Goal: Share content: Share content

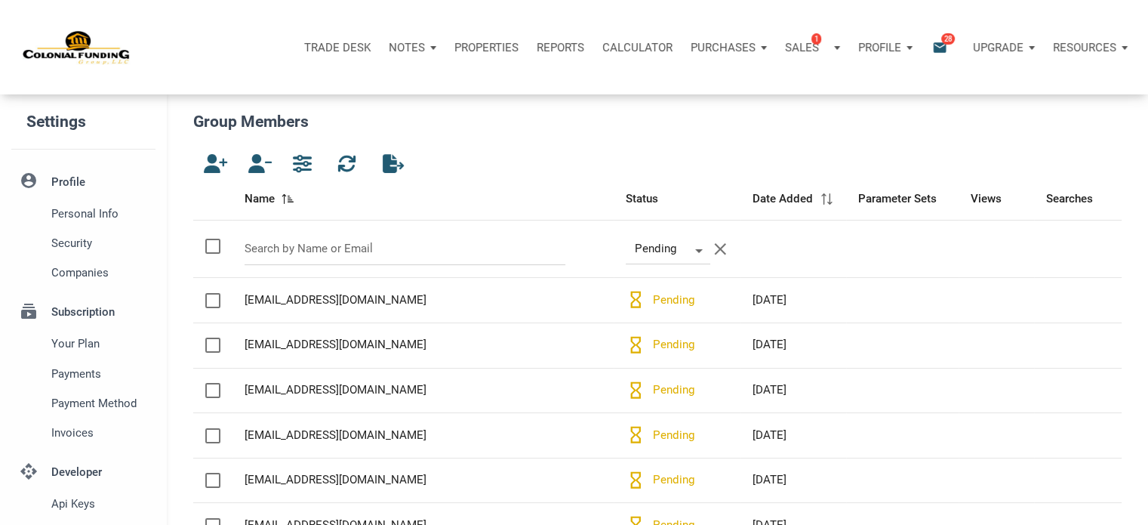
scroll to position [9, 3]
click at [941, 45] on icon "email" at bounding box center [940, 46] width 18 height 17
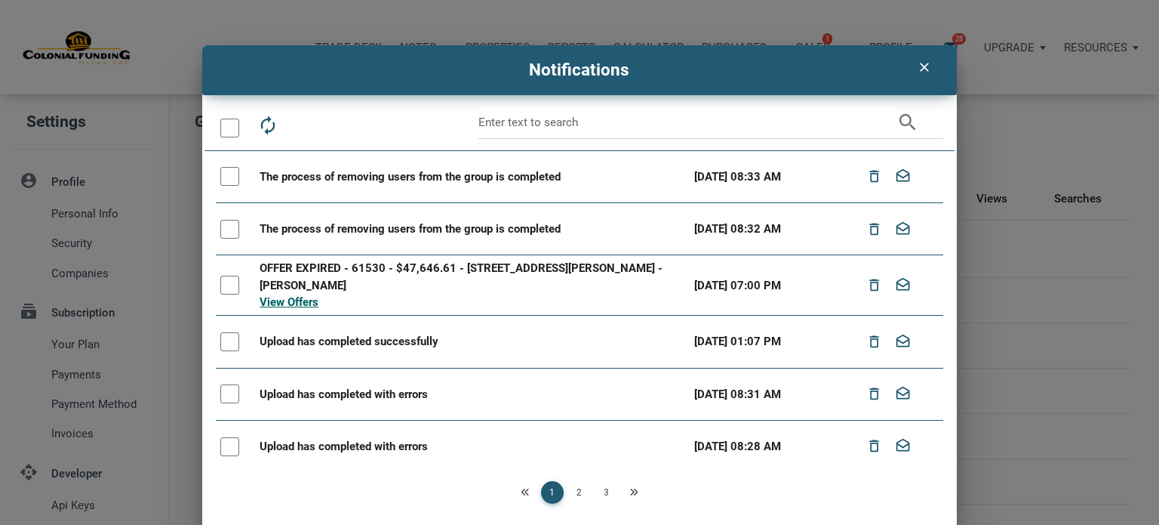
click at [221, 129] on div at bounding box center [229, 127] width 19 height 19
click at [330, 123] on icon "drafts" at bounding box center [335, 125] width 21 height 21
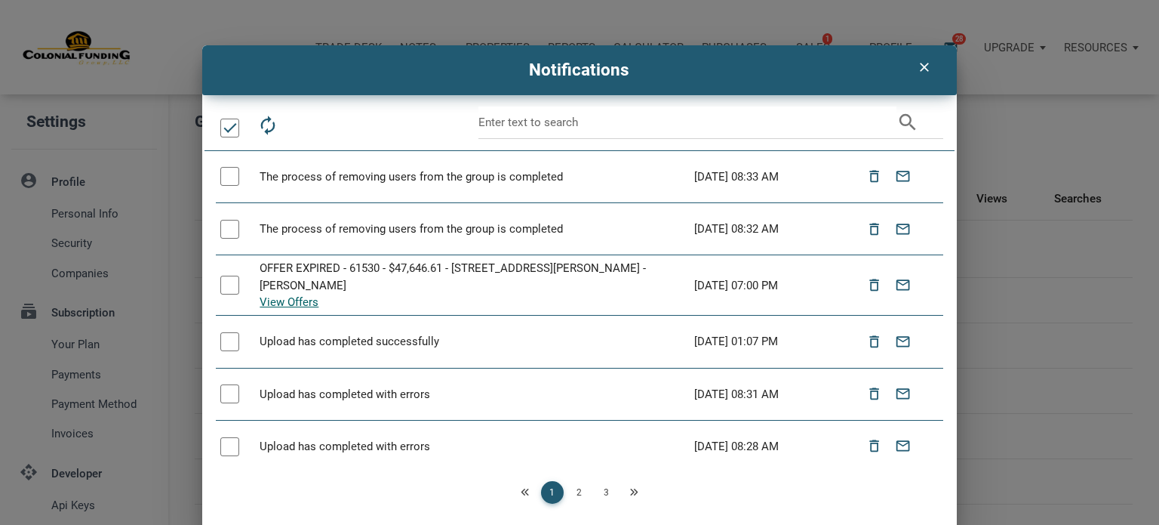
click at [572, 494] on link "2" at bounding box center [579, 492] width 23 height 23
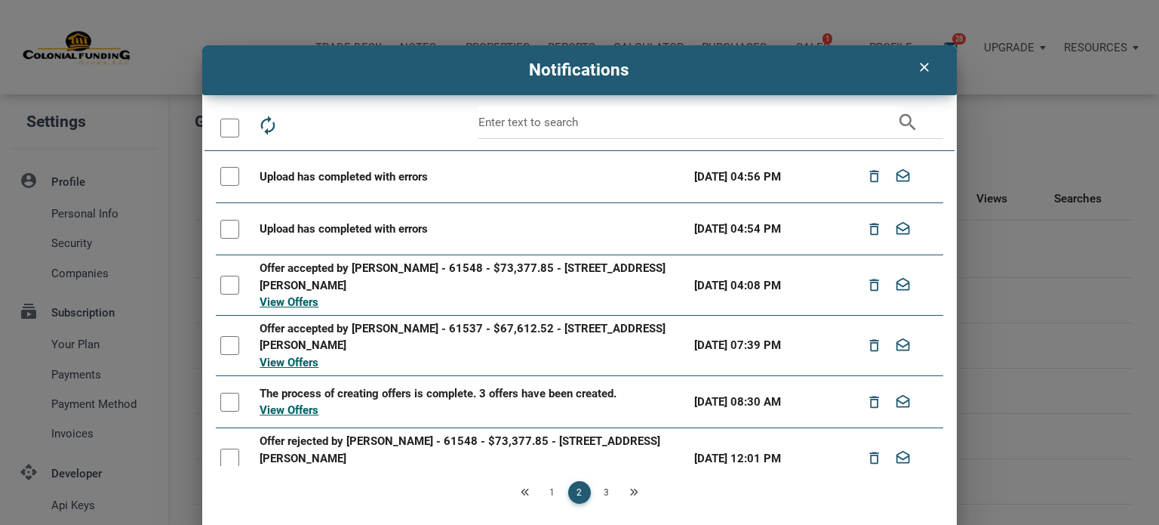
click at [220, 121] on div at bounding box center [229, 127] width 19 height 19
click at [325, 124] on icon "drafts" at bounding box center [335, 125] width 21 height 21
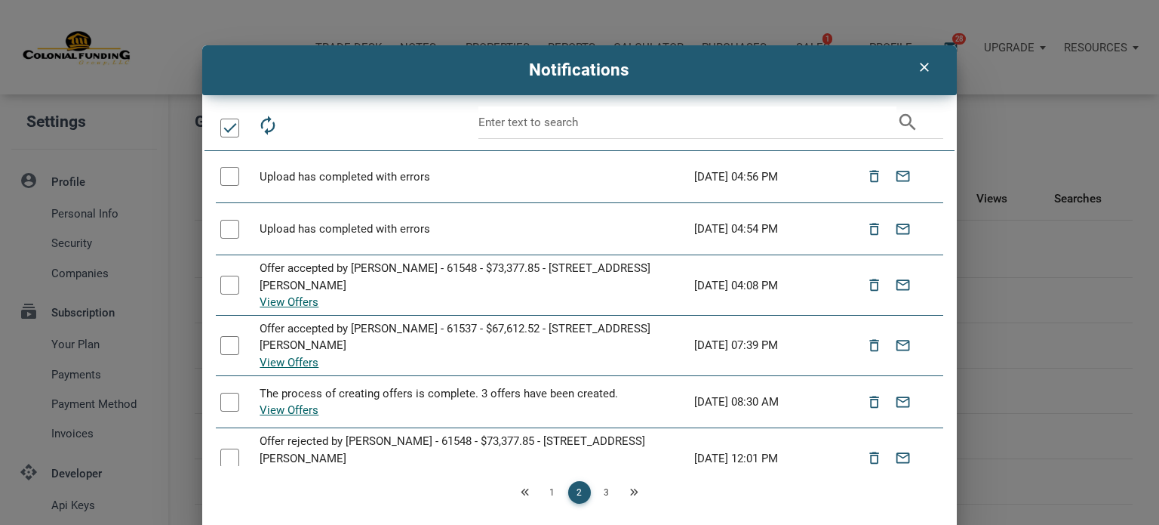
click at [598, 494] on link "3" at bounding box center [606, 492] width 23 height 23
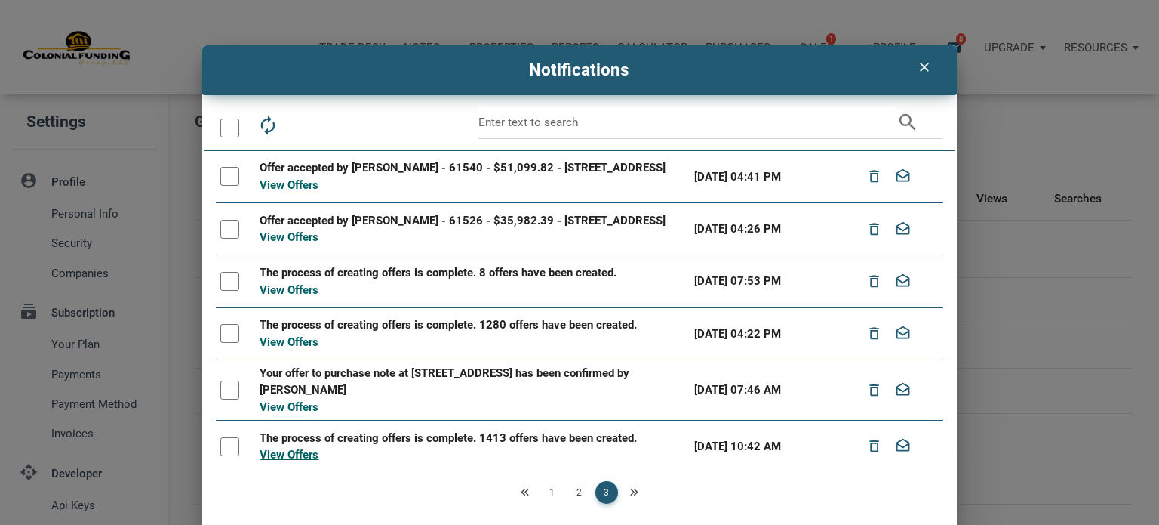
click at [220, 123] on div at bounding box center [229, 127] width 19 height 19
click at [328, 123] on icon "drafts" at bounding box center [335, 125] width 21 height 21
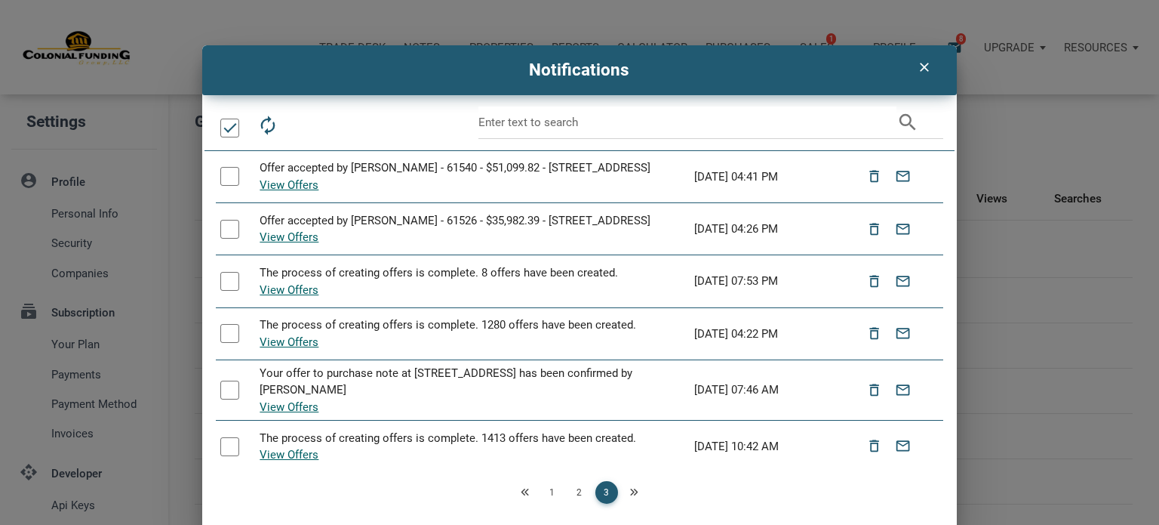
click at [629, 491] on icon "Next" at bounding box center [633, 492] width 9 height 9
click at [921, 66] on icon "clear" at bounding box center [924, 67] width 18 height 15
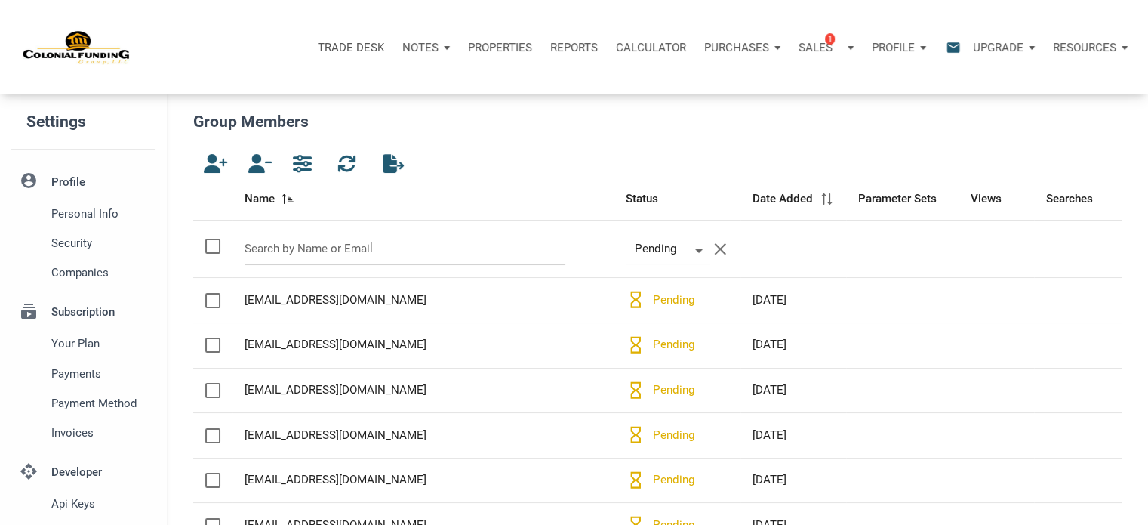
click at [420, 44] on p "Notes" at bounding box center [420, 48] width 36 height 14
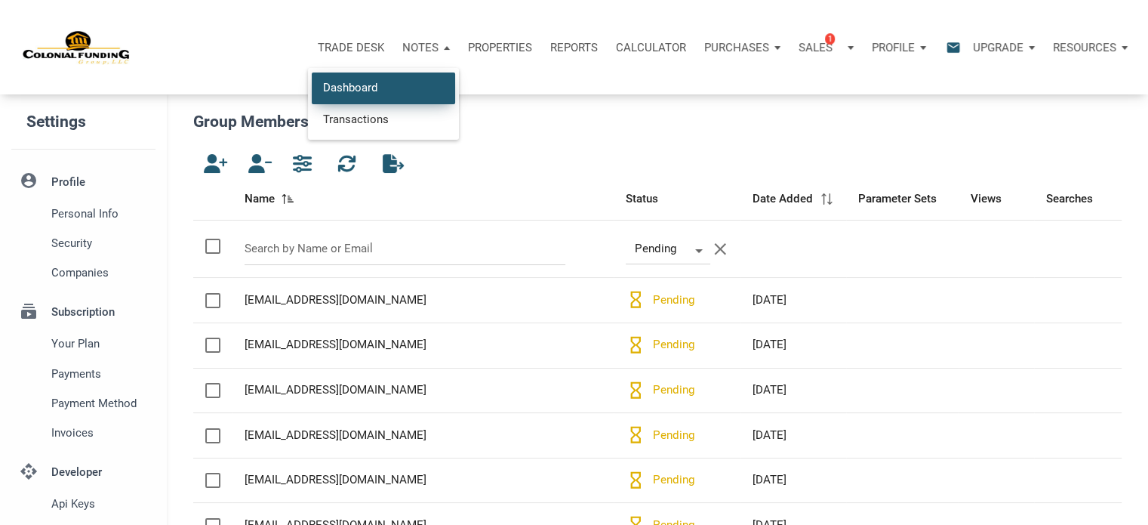
click at [345, 84] on link "Dashboard" at bounding box center [383, 87] width 143 height 31
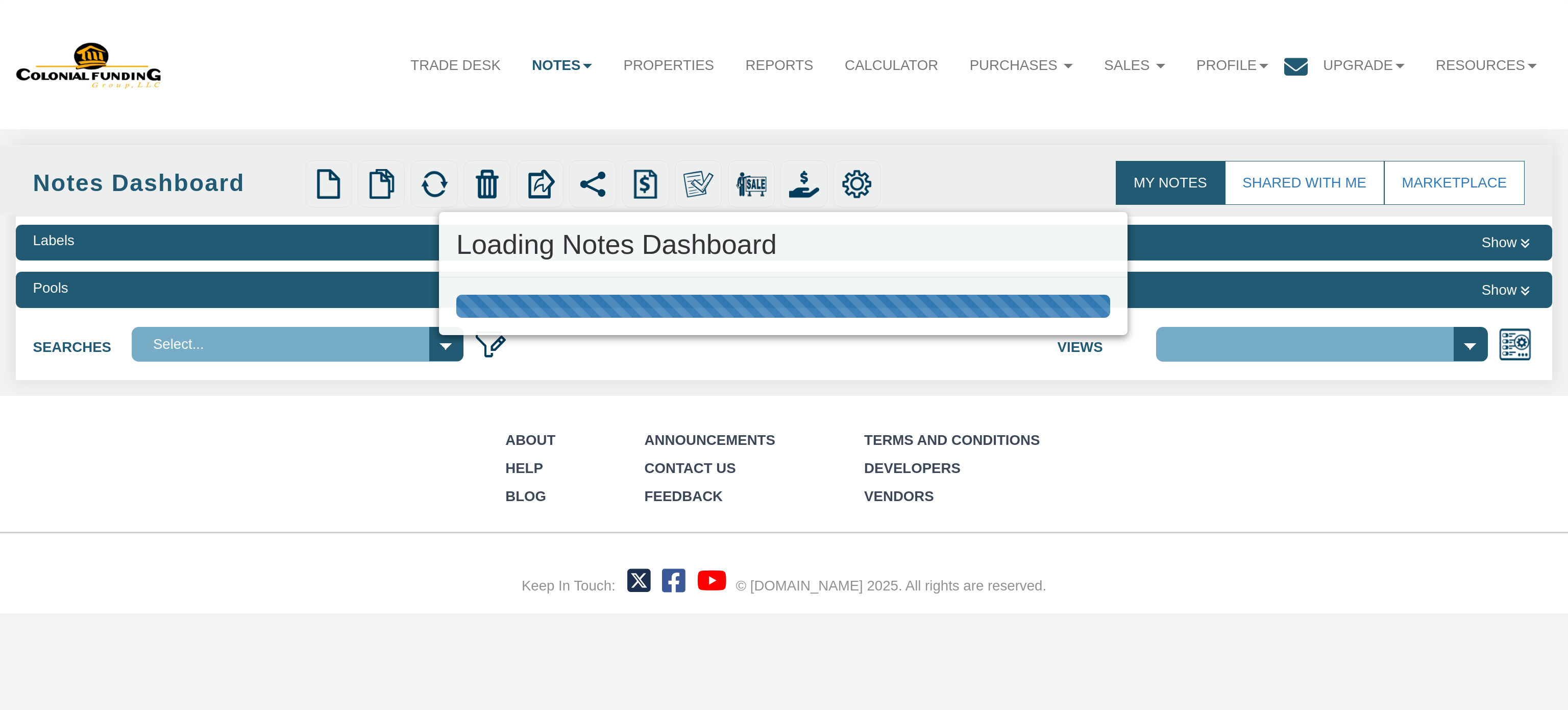
select select "316"
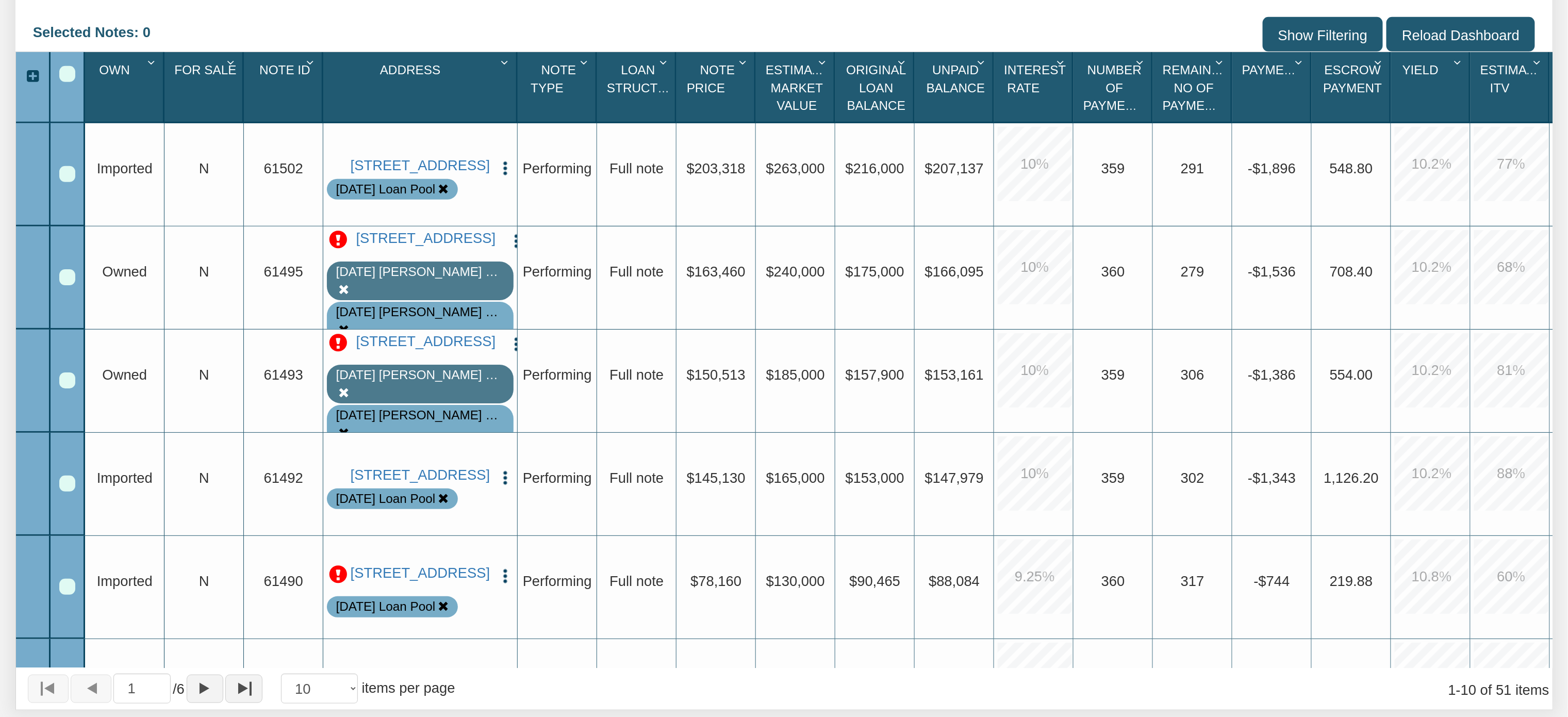
scroll to position [193, 0]
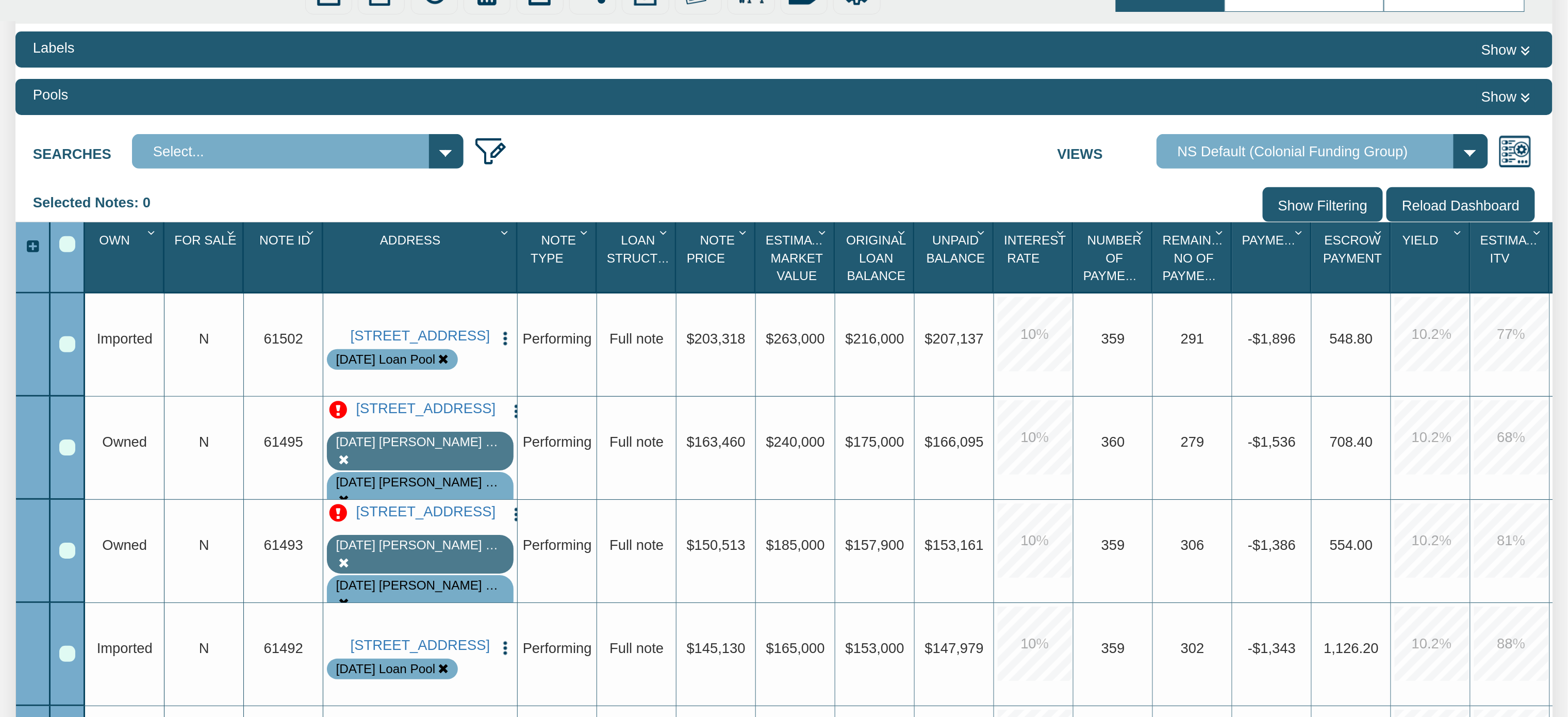
click at [297, 241] on span "Note Id" at bounding box center [285, 240] width 51 height 14
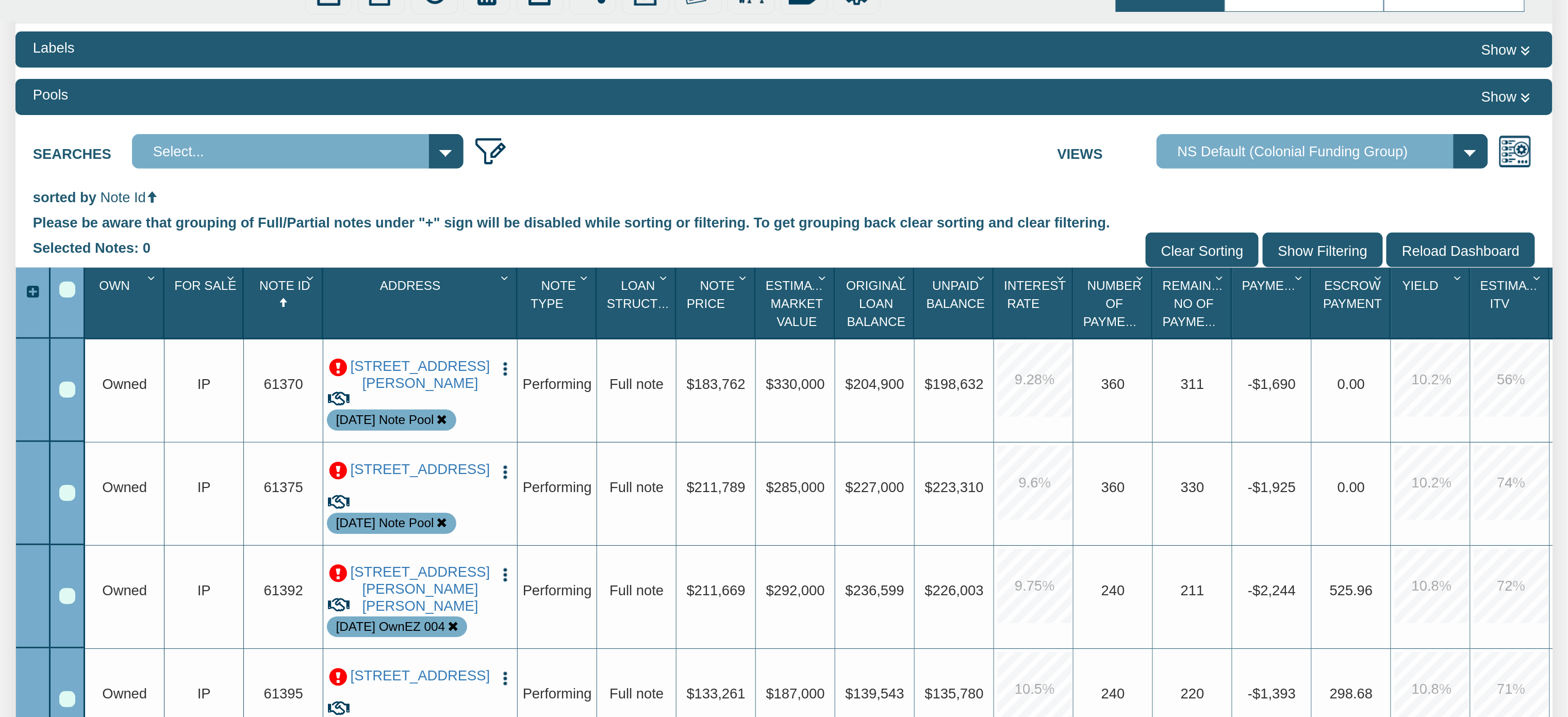
drag, startPoint x: 1565, startPoint y: 144, endPoint x: 1582, endPoint y: 276, distance: 133.1
click at [1568, 276] on html "Menu Trade Desk Notes Dashboard Transactions Properties Reports" at bounding box center [784, 483] width 1568 height 1352
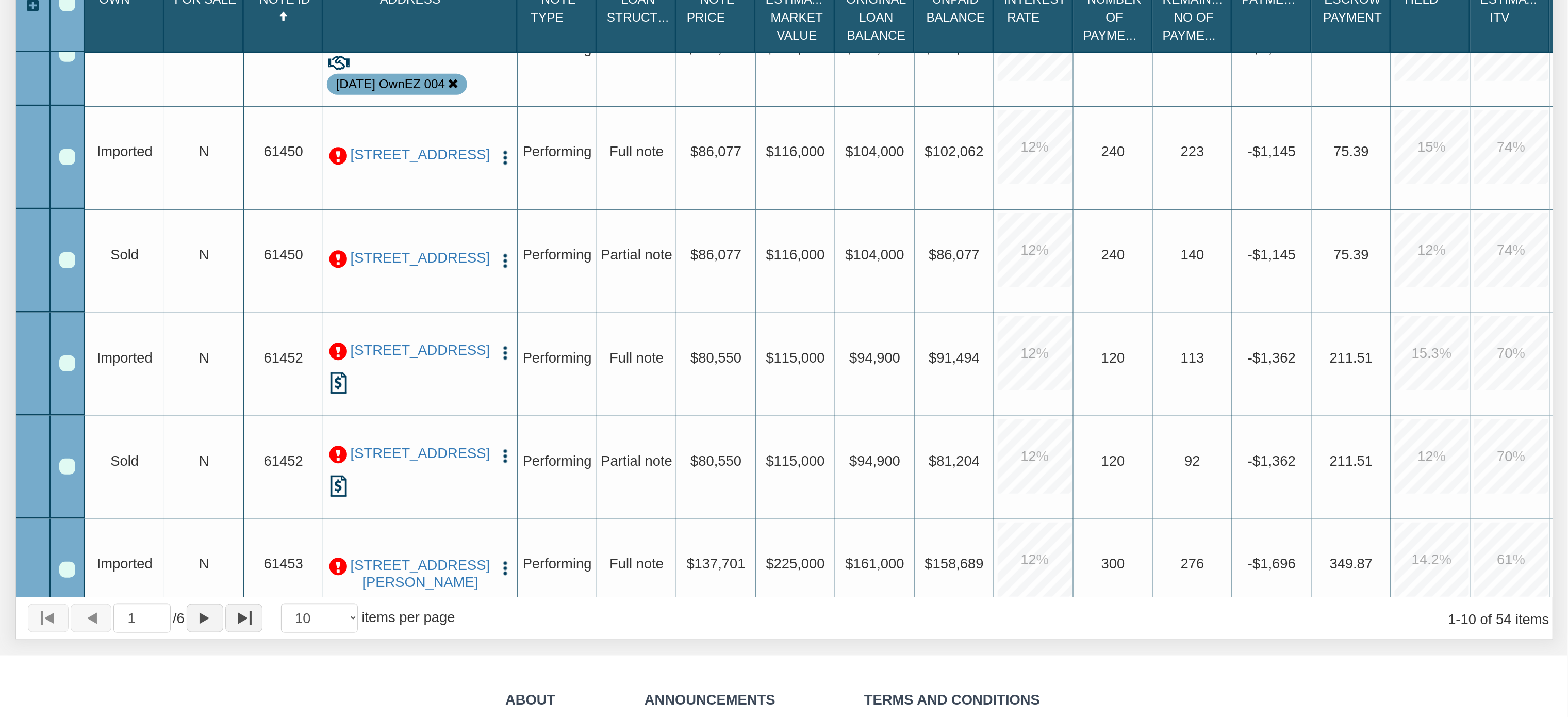
scroll to position [504, 0]
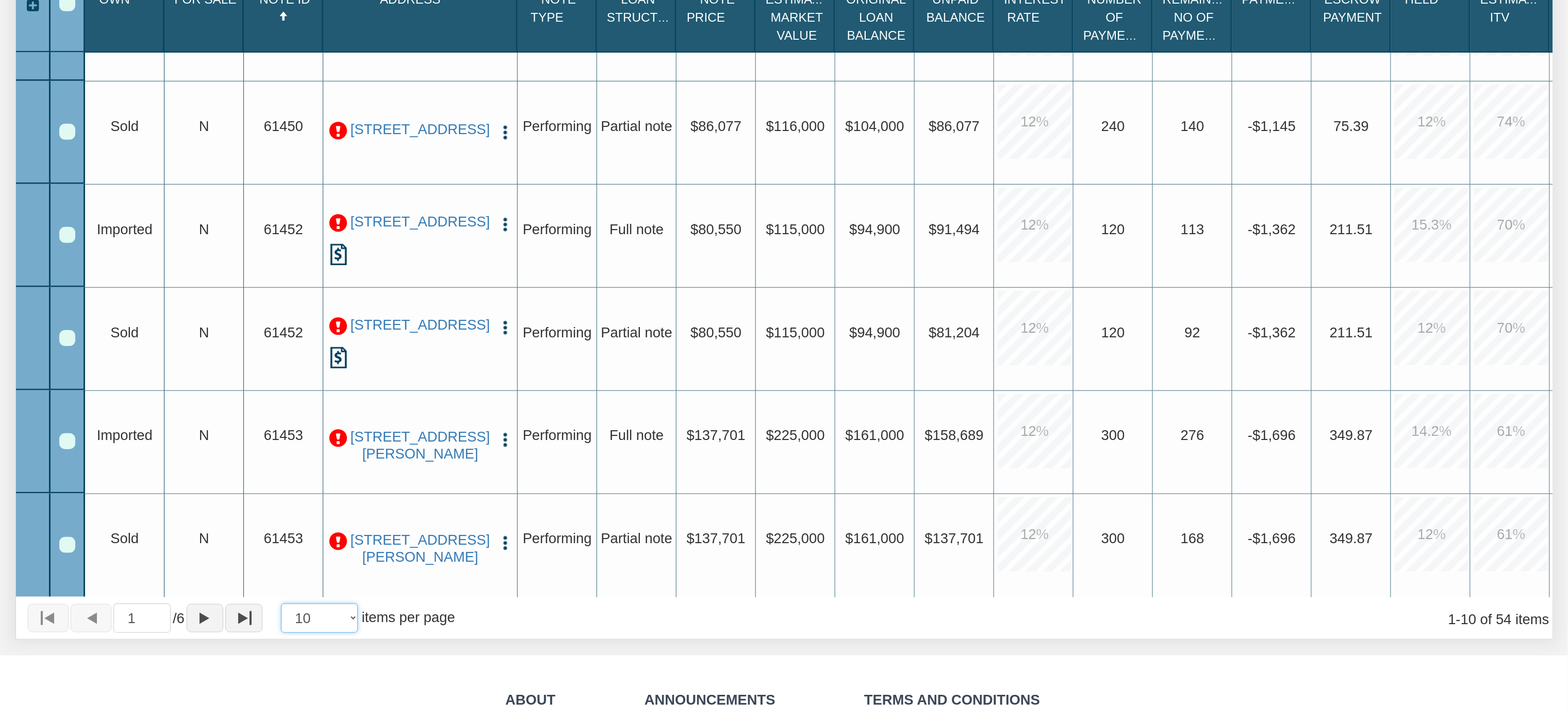
click at [355, 618] on select "10 25 50 100" at bounding box center [319, 619] width 77 height 30
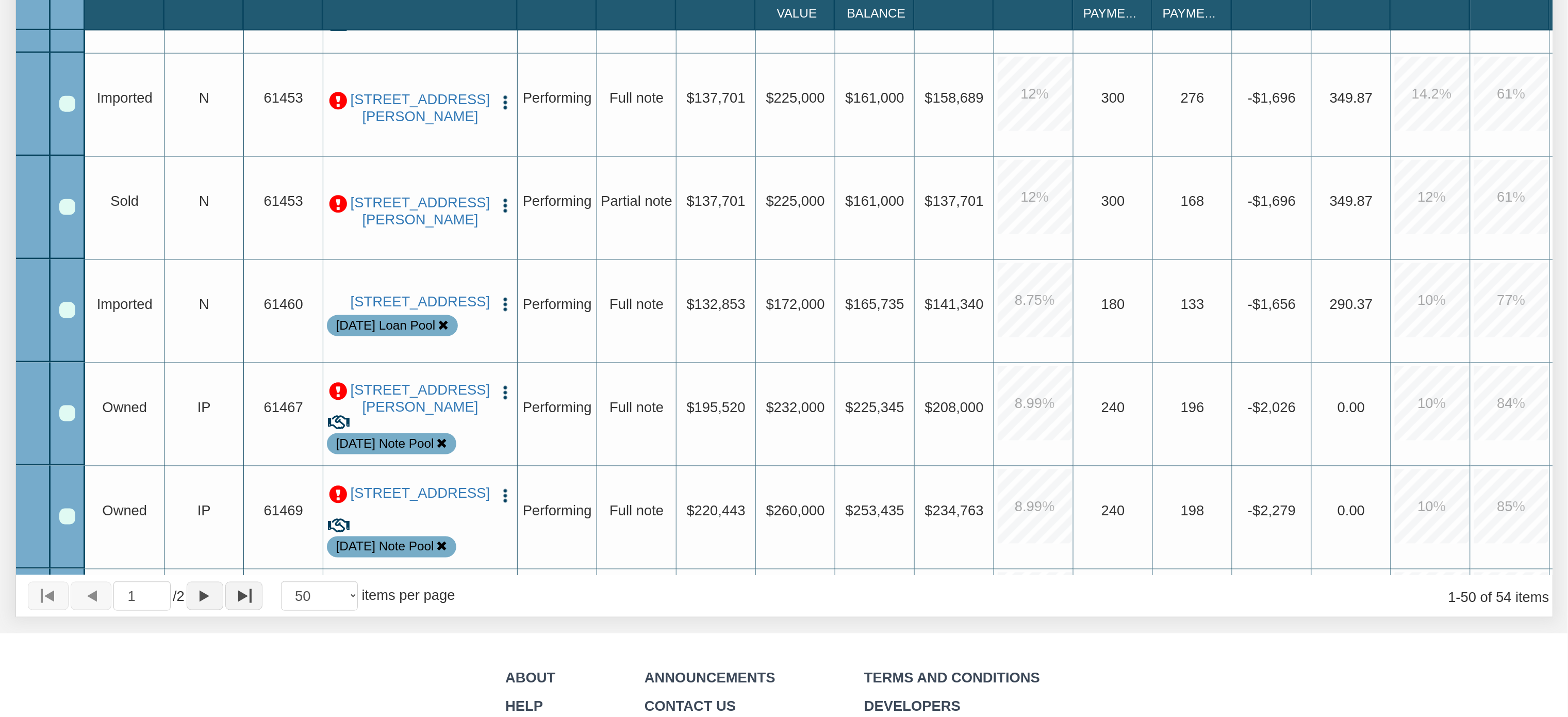
scroll to position [951, 0]
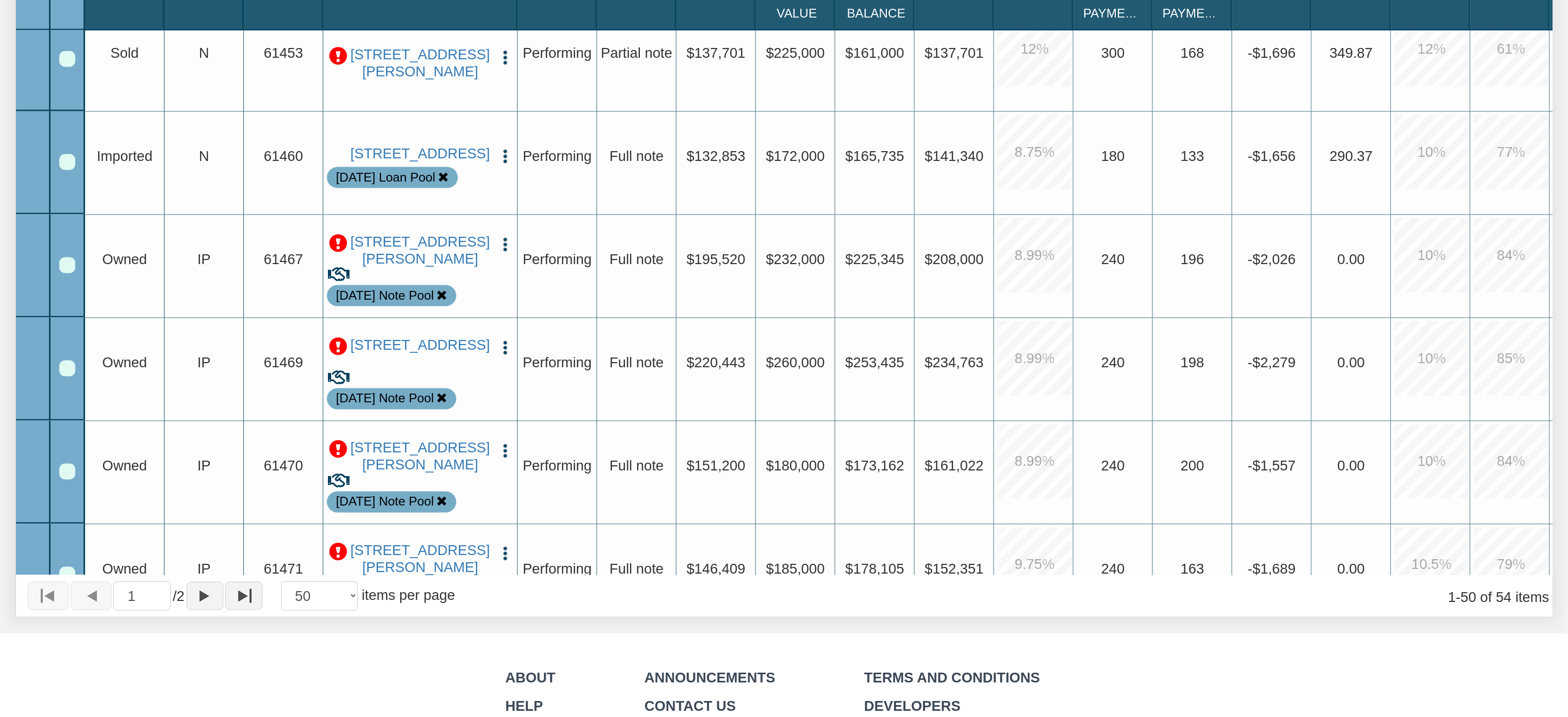
click at [66, 160] on div "Row 11, Row Selection Checkbox" at bounding box center [67, 162] width 16 height 16
click at [1237, 600] on div "1 / 2 10 25 50 100 items per page 1 - 50 of 54 items" at bounding box center [784, 595] width 1537 height 42
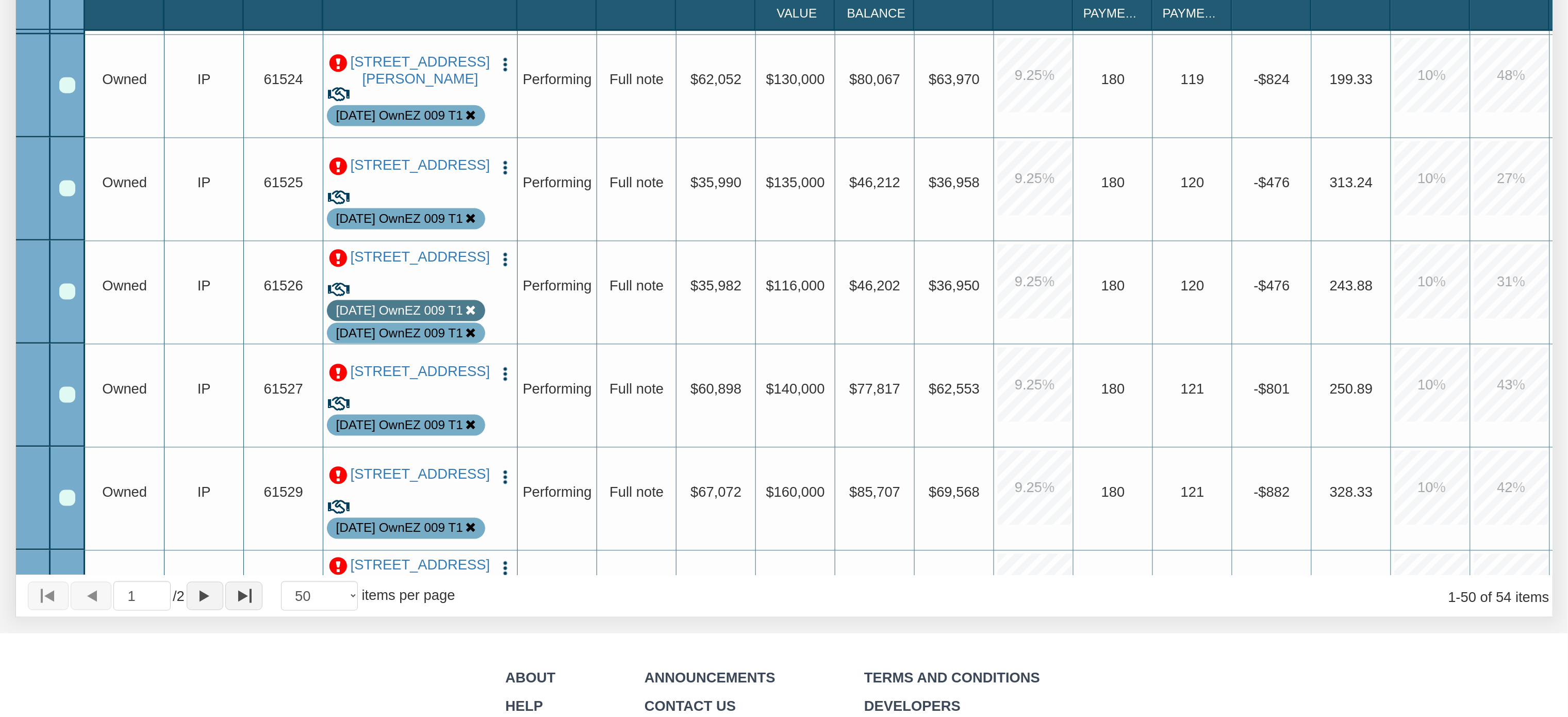
scroll to position [0, 0]
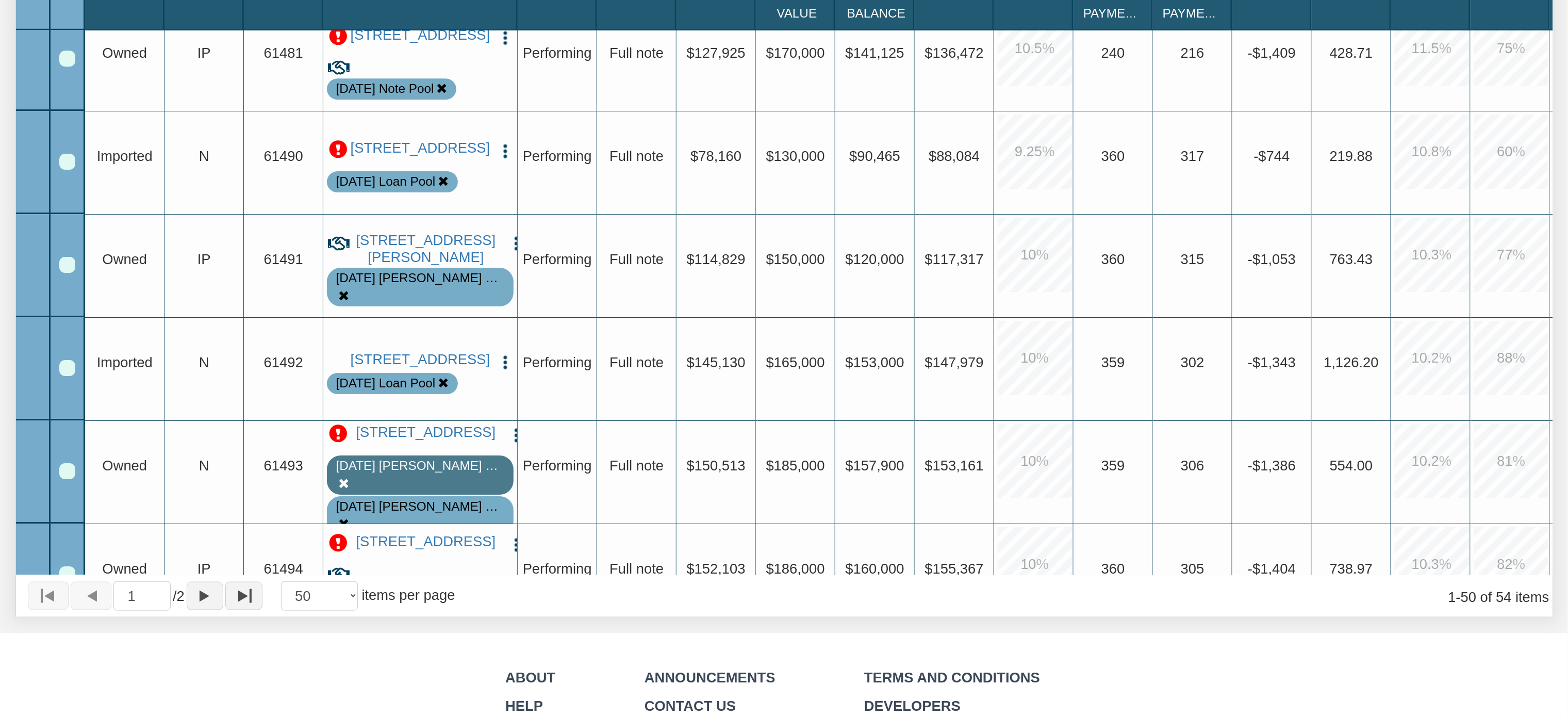
click at [70, 166] on div "Row 23, Row Selection Checkbox" at bounding box center [67, 161] width 16 height 16
click at [68, 368] on div "Row 25, Row Selection Checkbox" at bounding box center [67, 368] width 16 height 16
click at [59, 474] on div at bounding box center [68, 472] width 35 height 103
click at [66, 467] on div "Row 26, Row Selection Checkbox" at bounding box center [67, 471] width 16 height 16
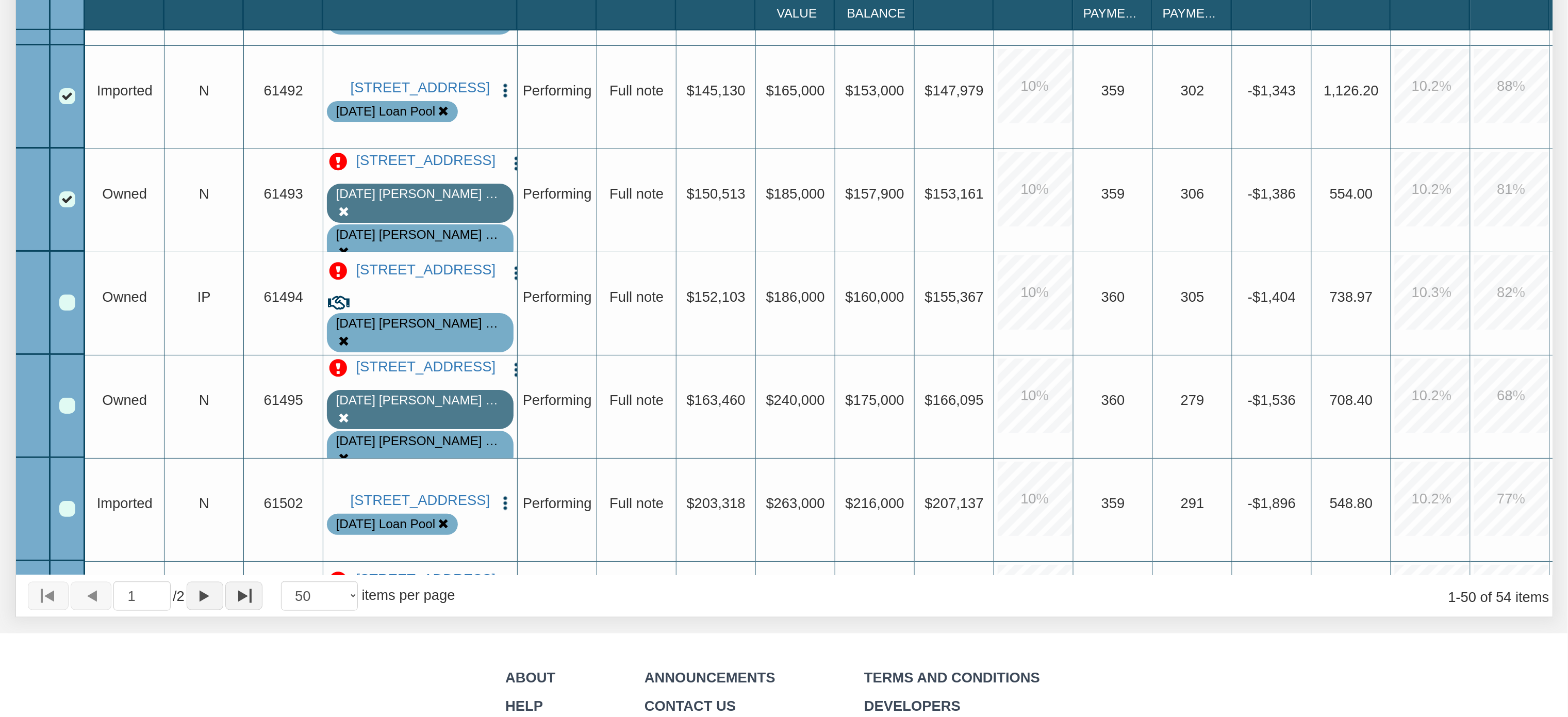
click at [65, 405] on div "Row 28, Row Selection Checkbox" at bounding box center [67, 405] width 16 height 16
click at [68, 510] on div "Row 29, Row Selection Checkbox" at bounding box center [67, 509] width 16 height 16
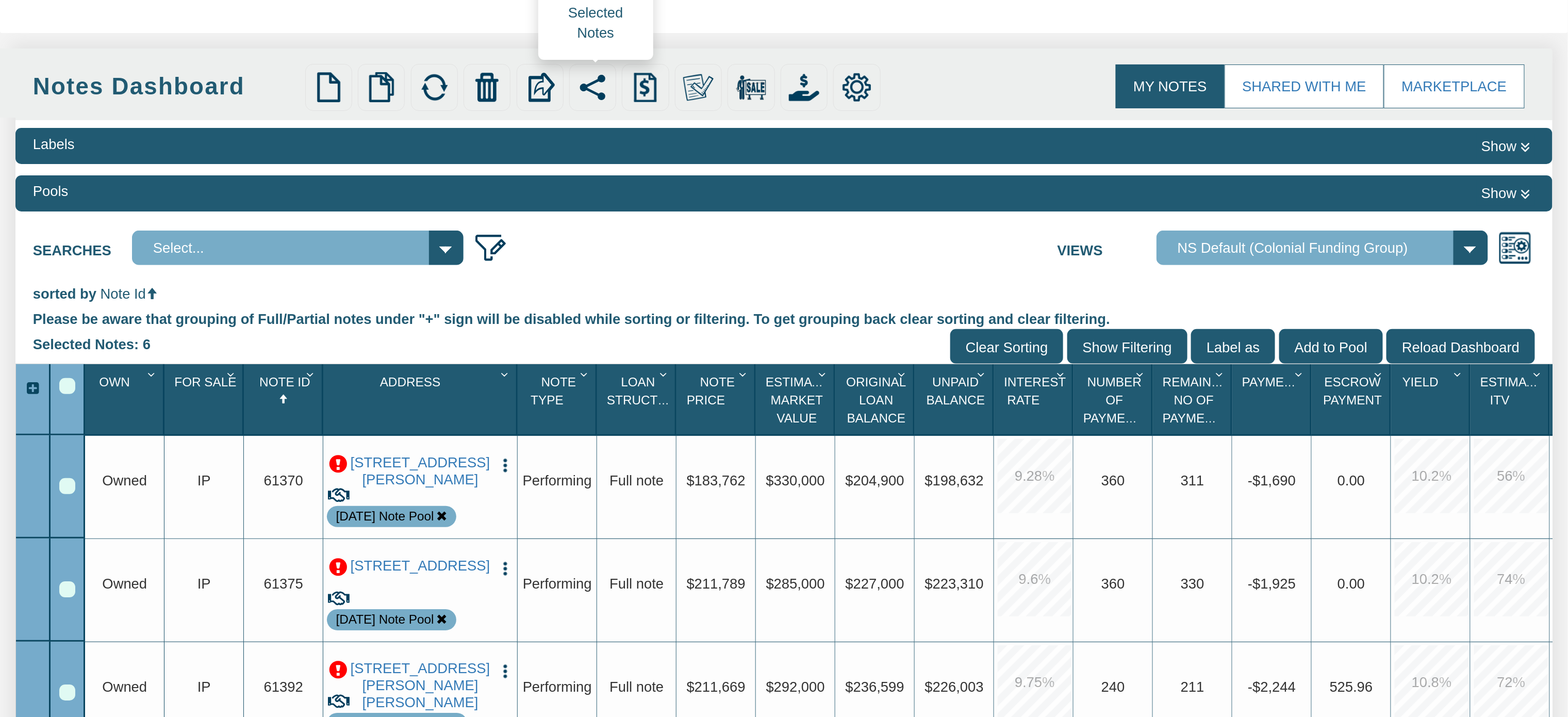
click at [599, 82] on img at bounding box center [592, 87] width 31 height 31
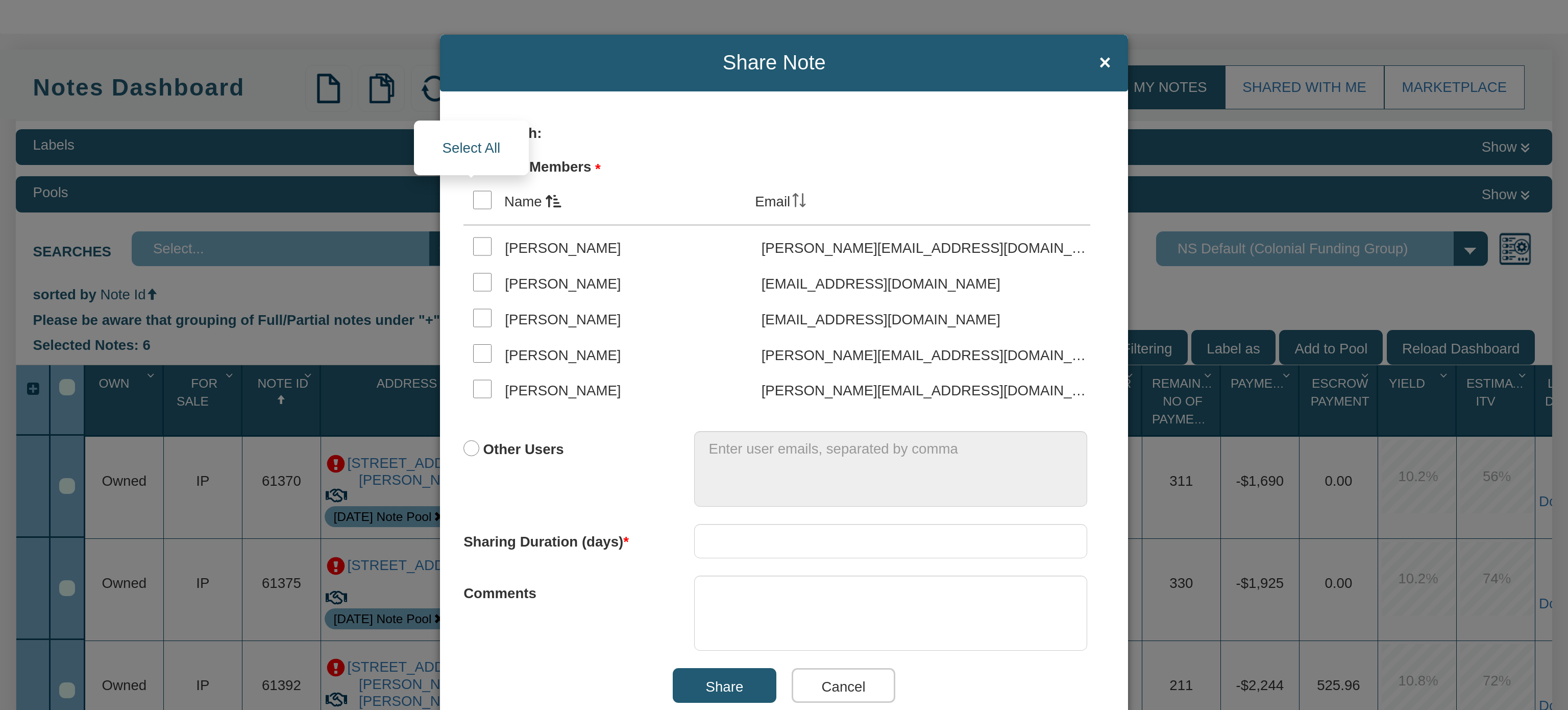
click at [478, 205] on input "checkbox" at bounding box center [483, 200] width 19 height 19
checkbox input "true"
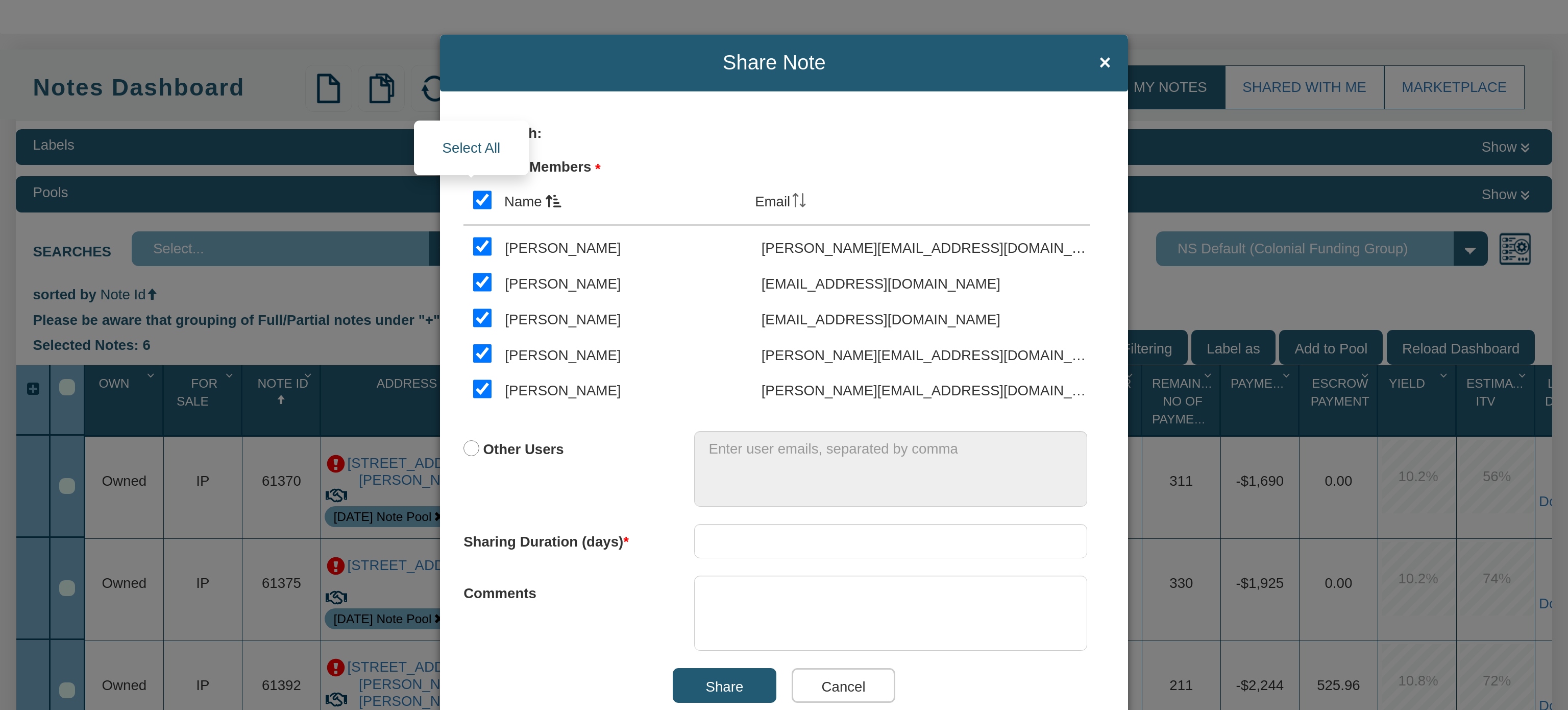
checkbox input "true"
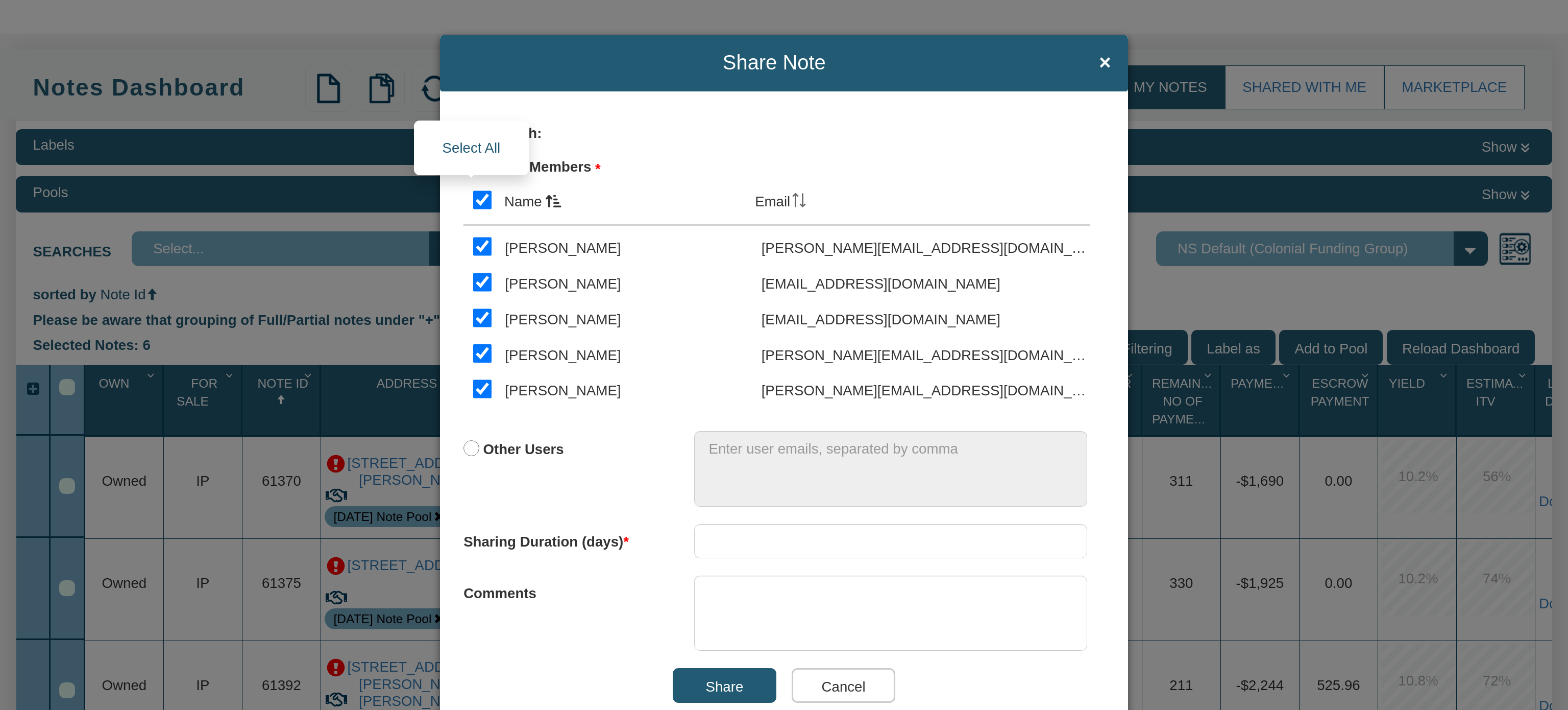
checkbox input "true"
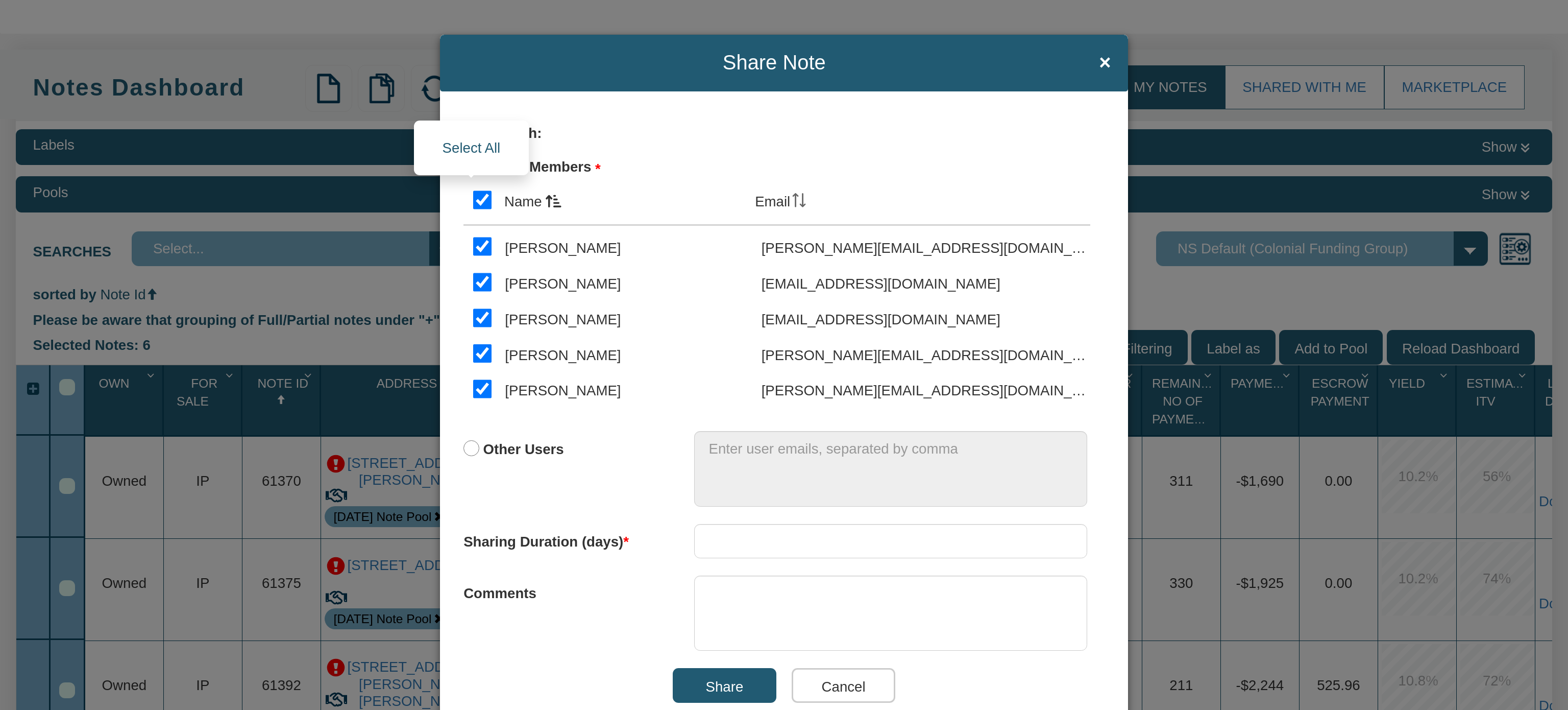
checkbox input "true"
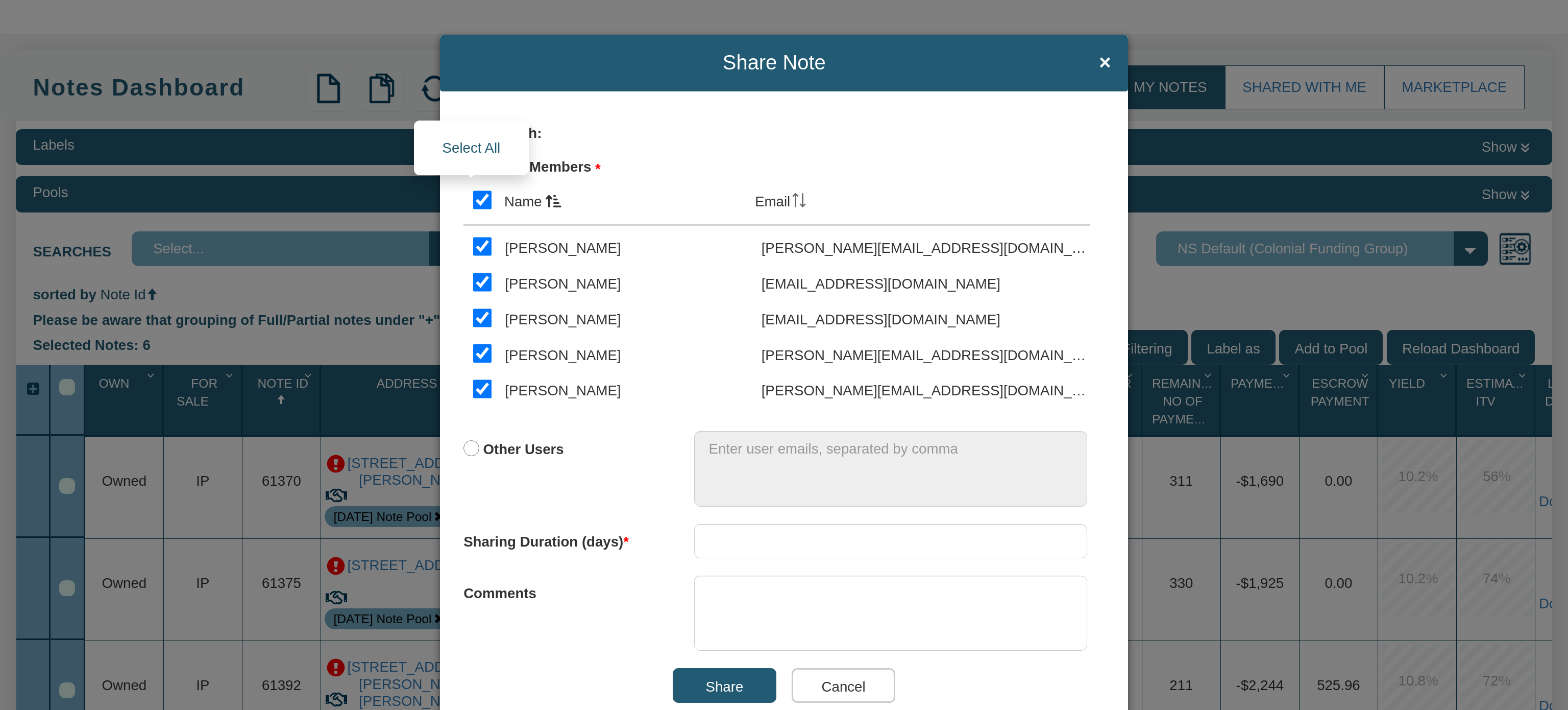
checkbox input "true"
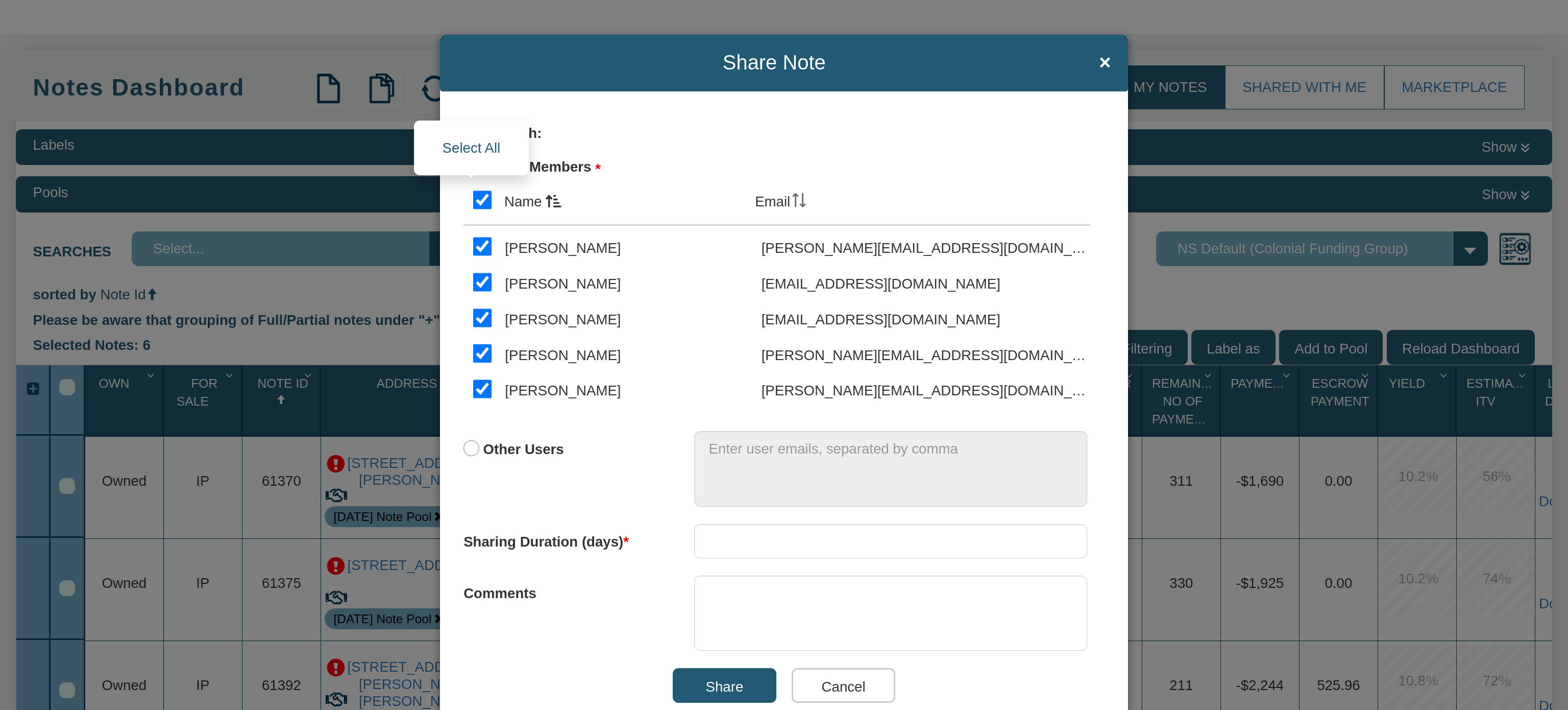
checkbox input "true"
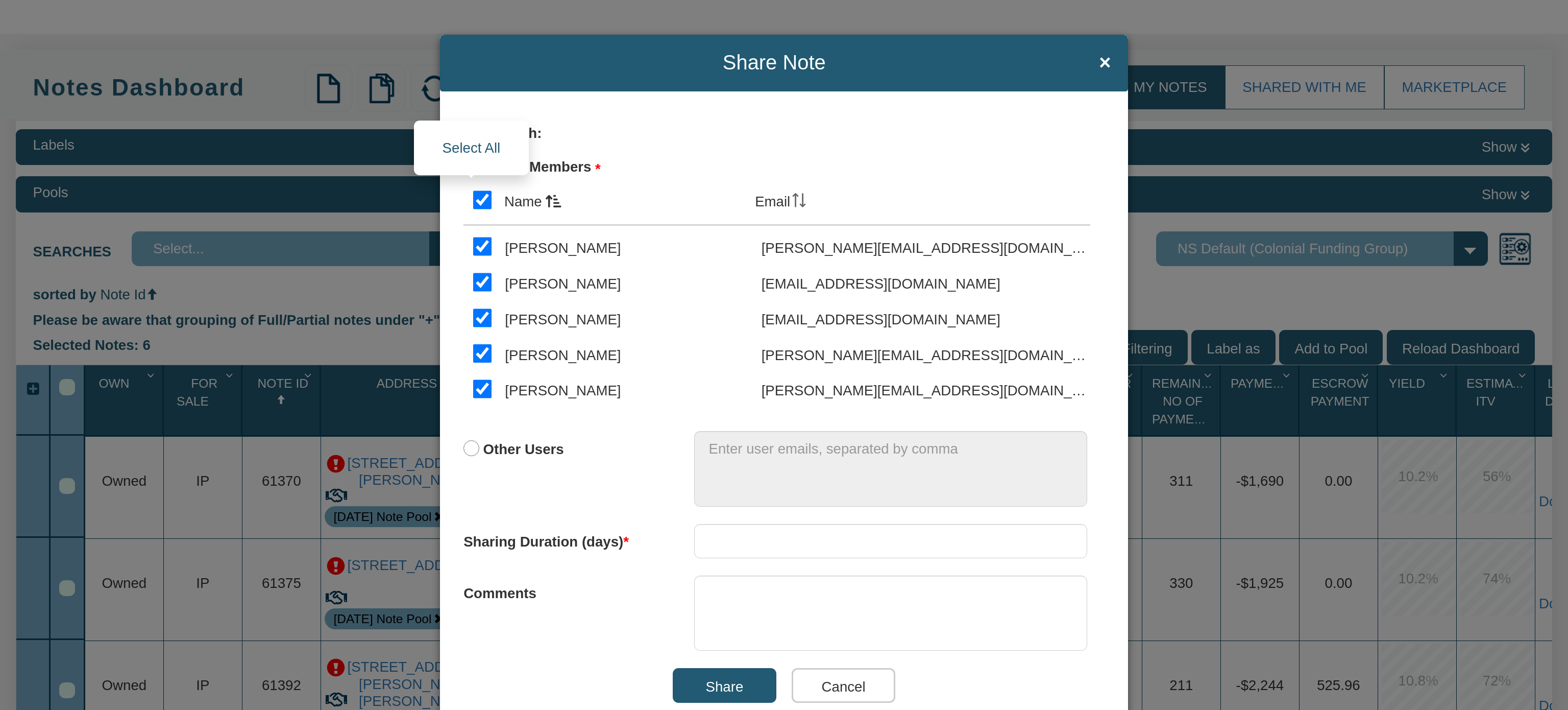
checkbox input "true"
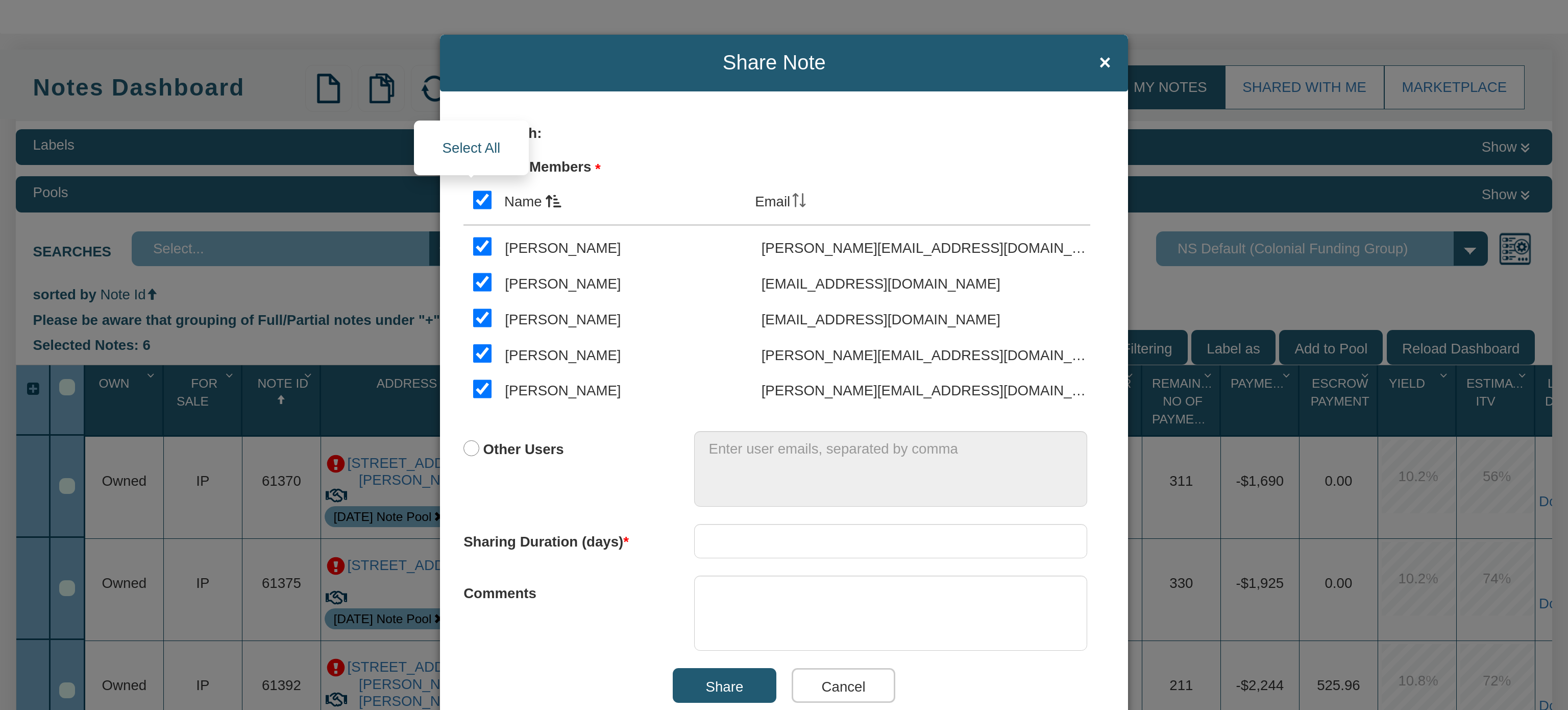
checkbox input "true"
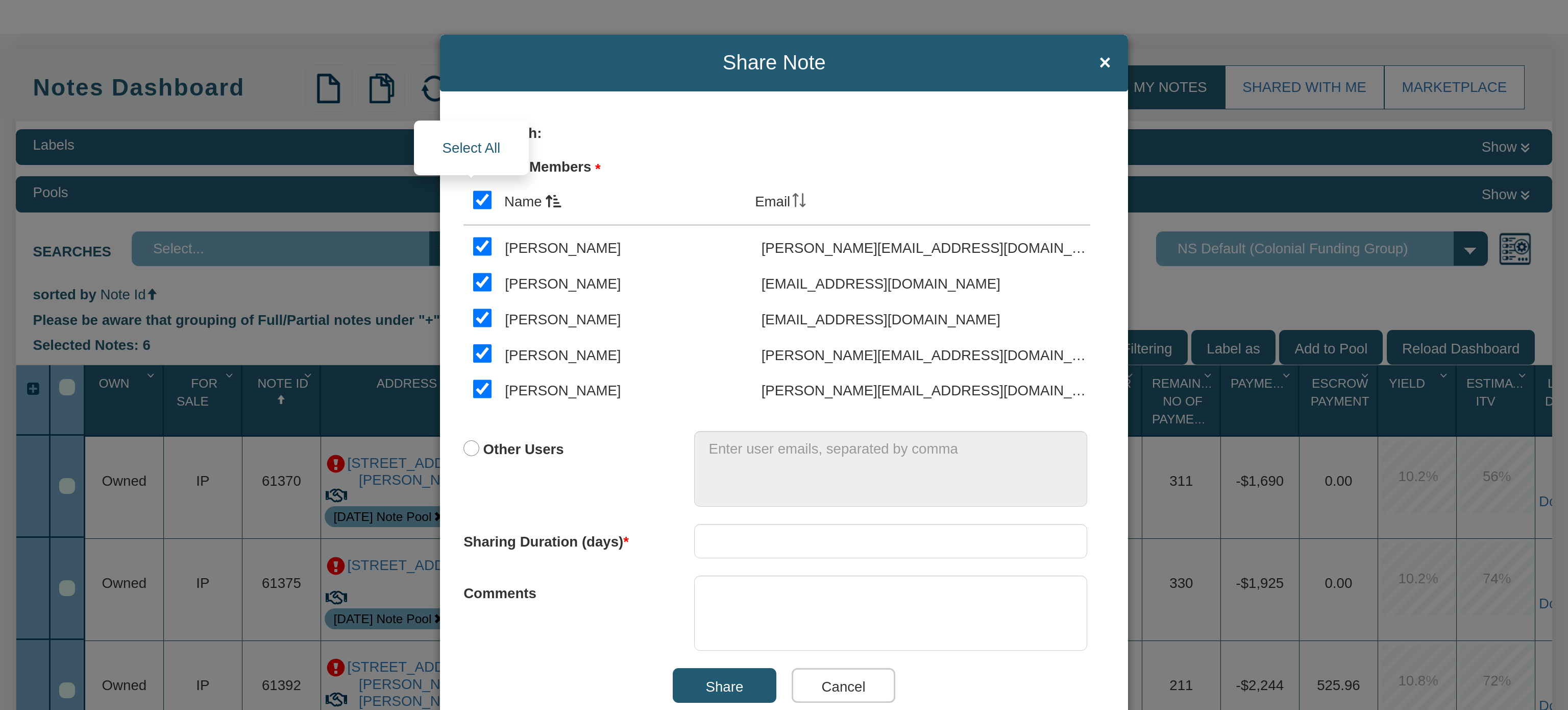
checkbox input "true"
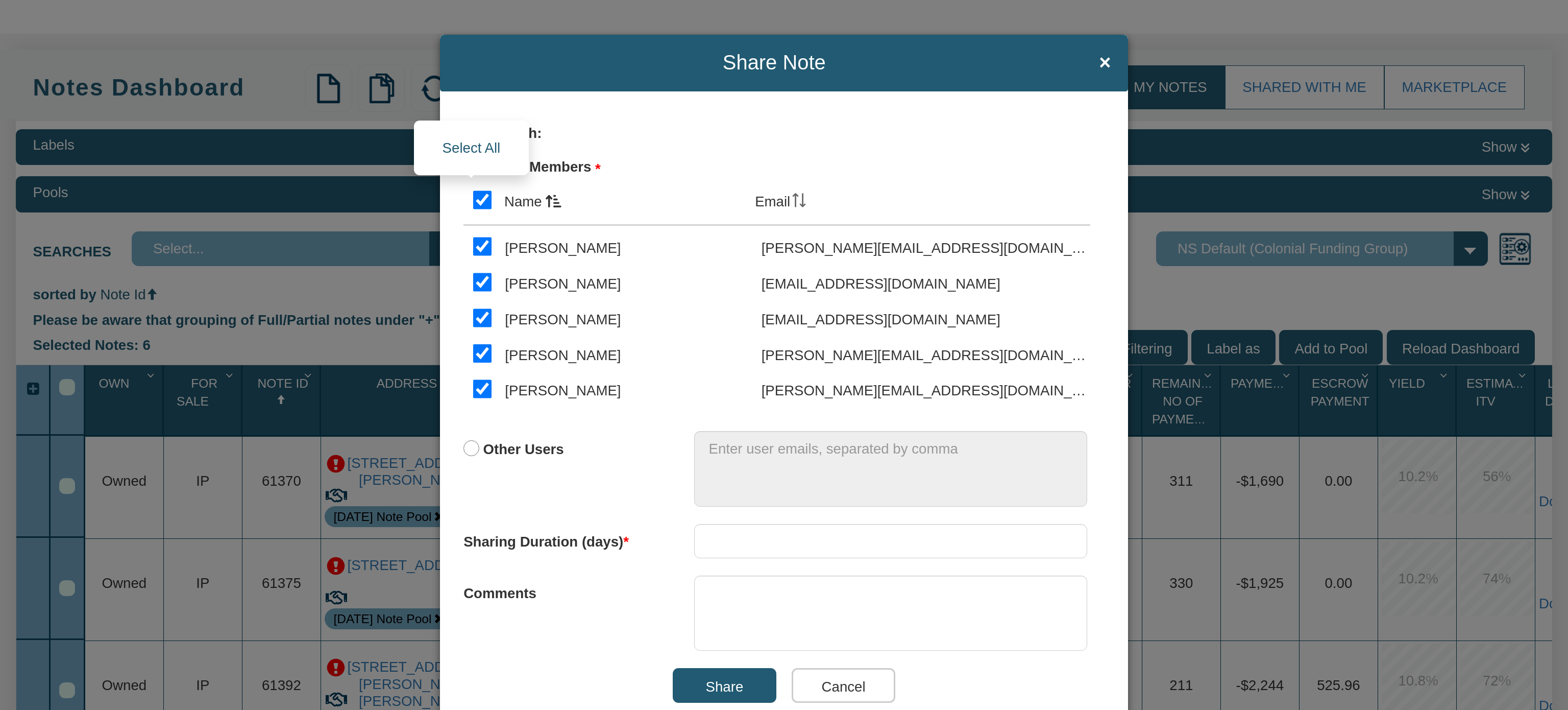
checkbox input "true"
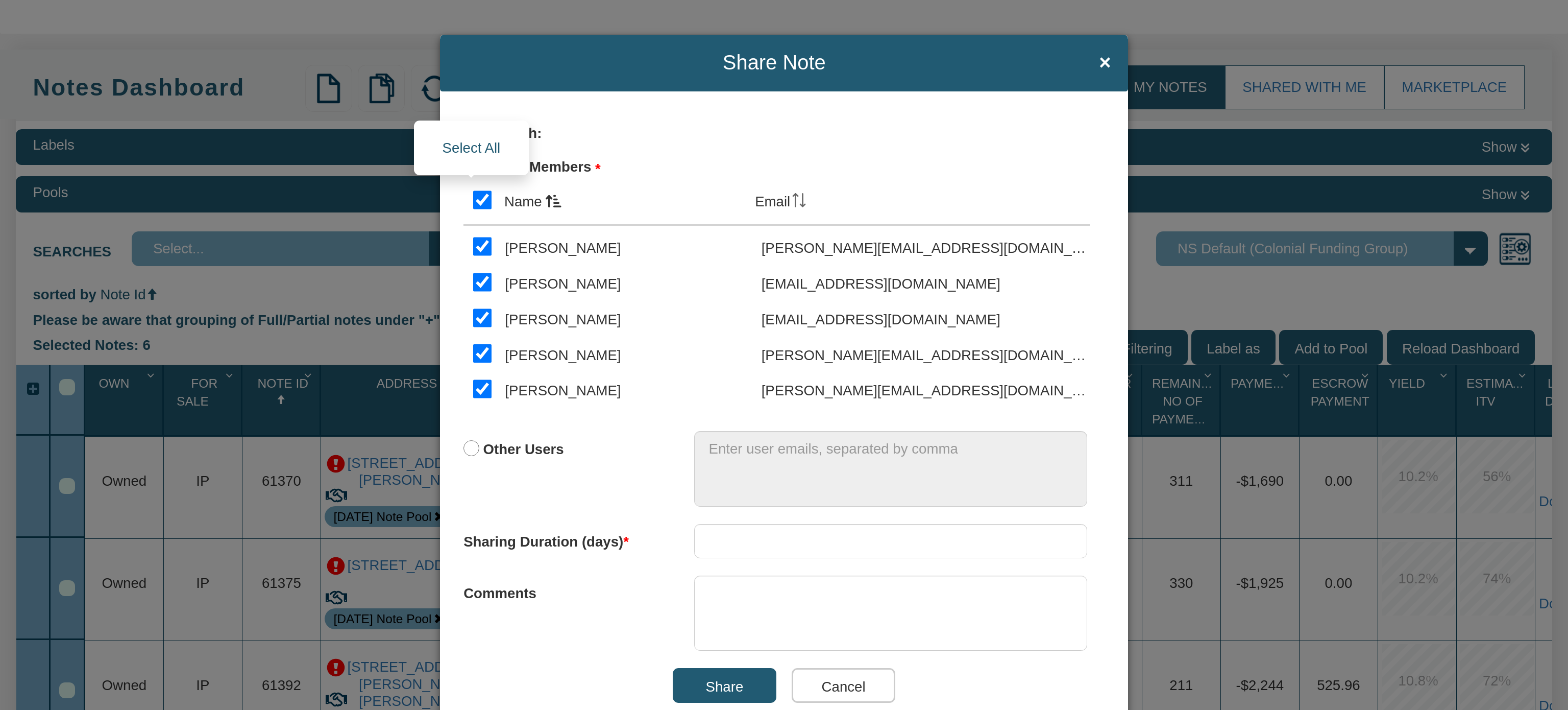
checkbox input "true"
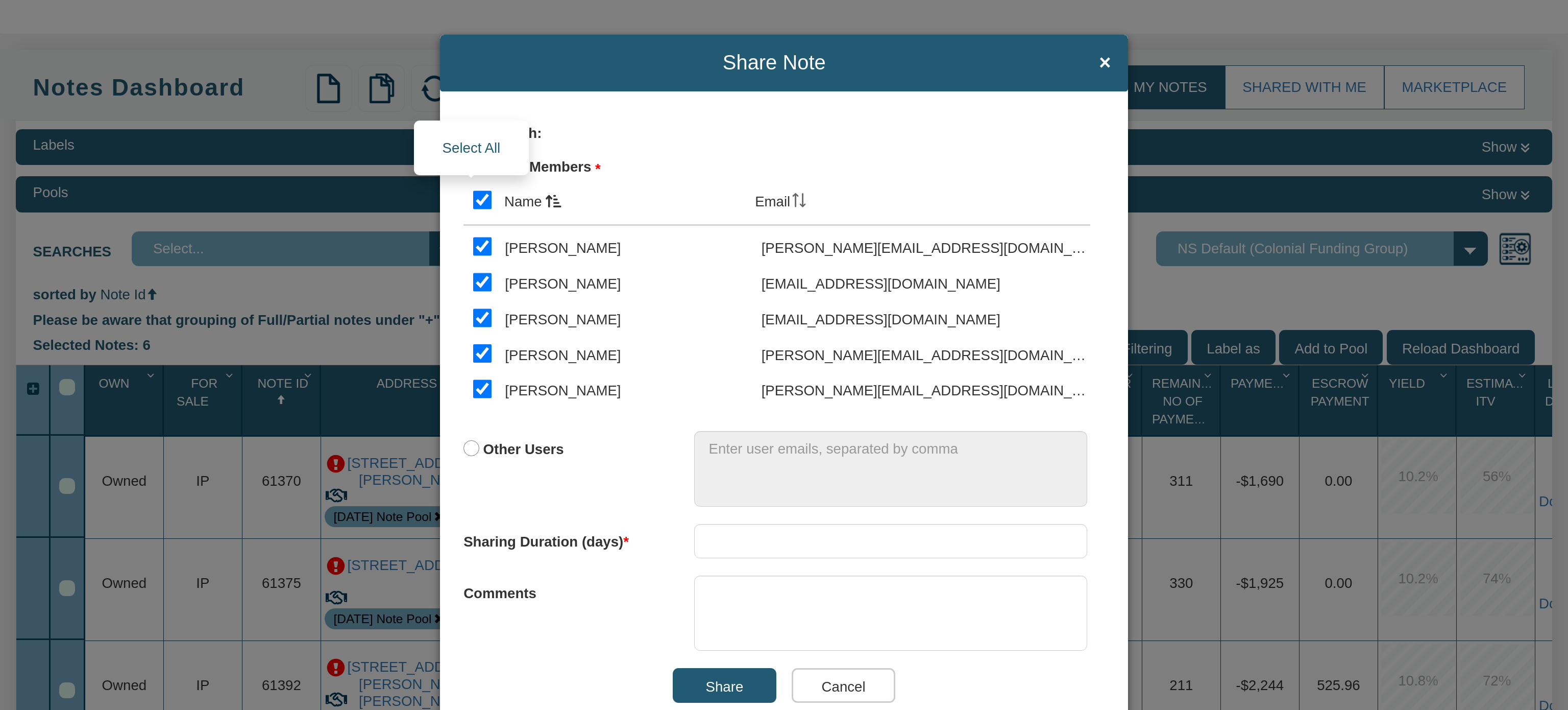
checkbox input "true"
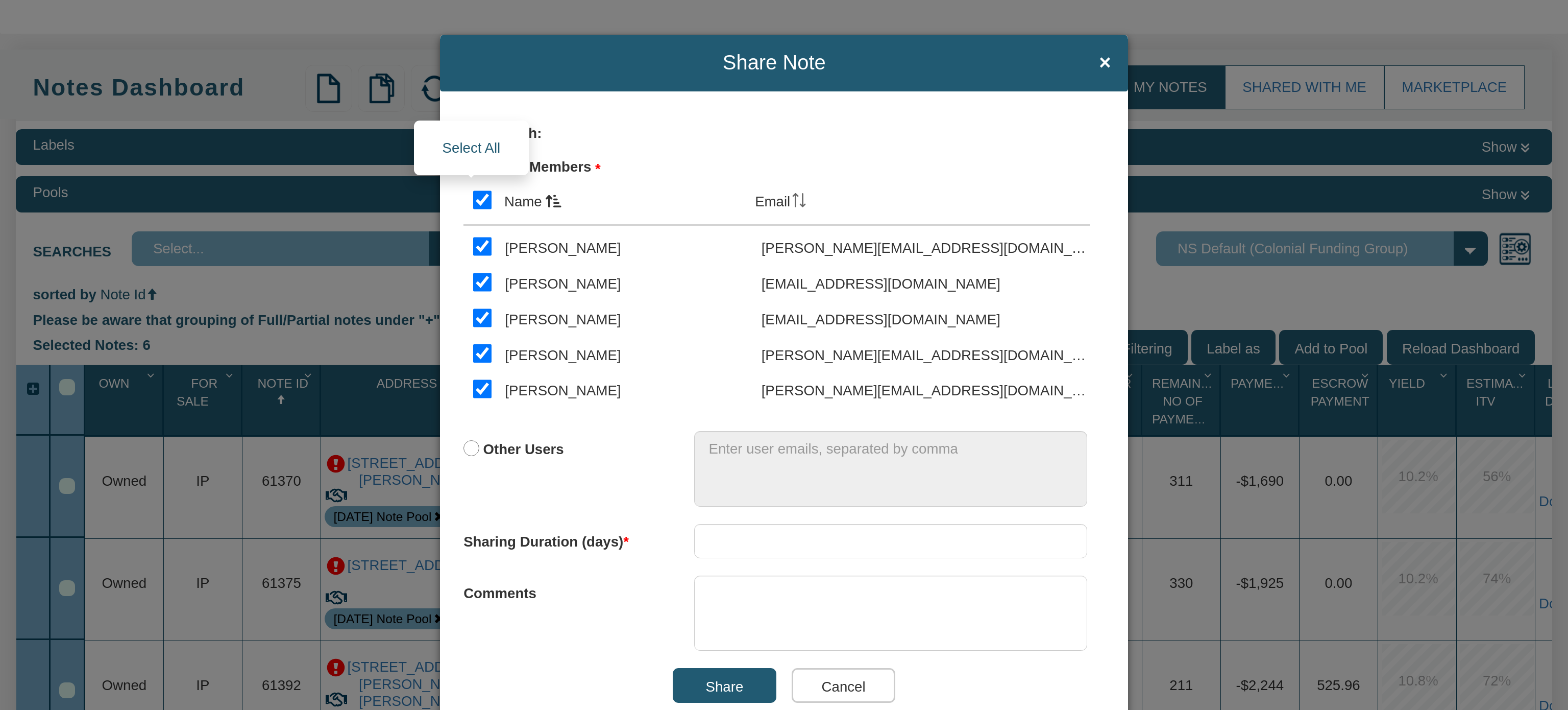
checkbox input "true"
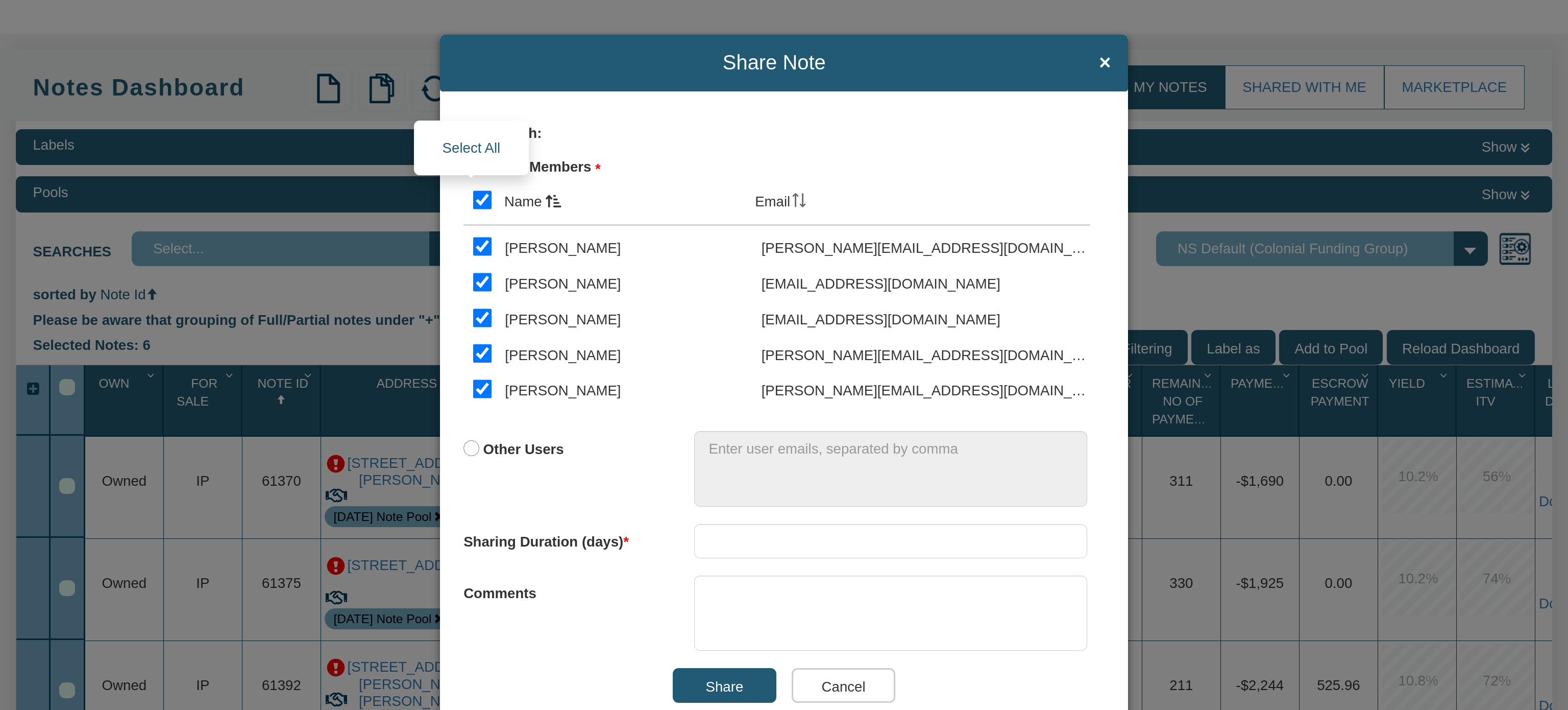
checkbox input "true"
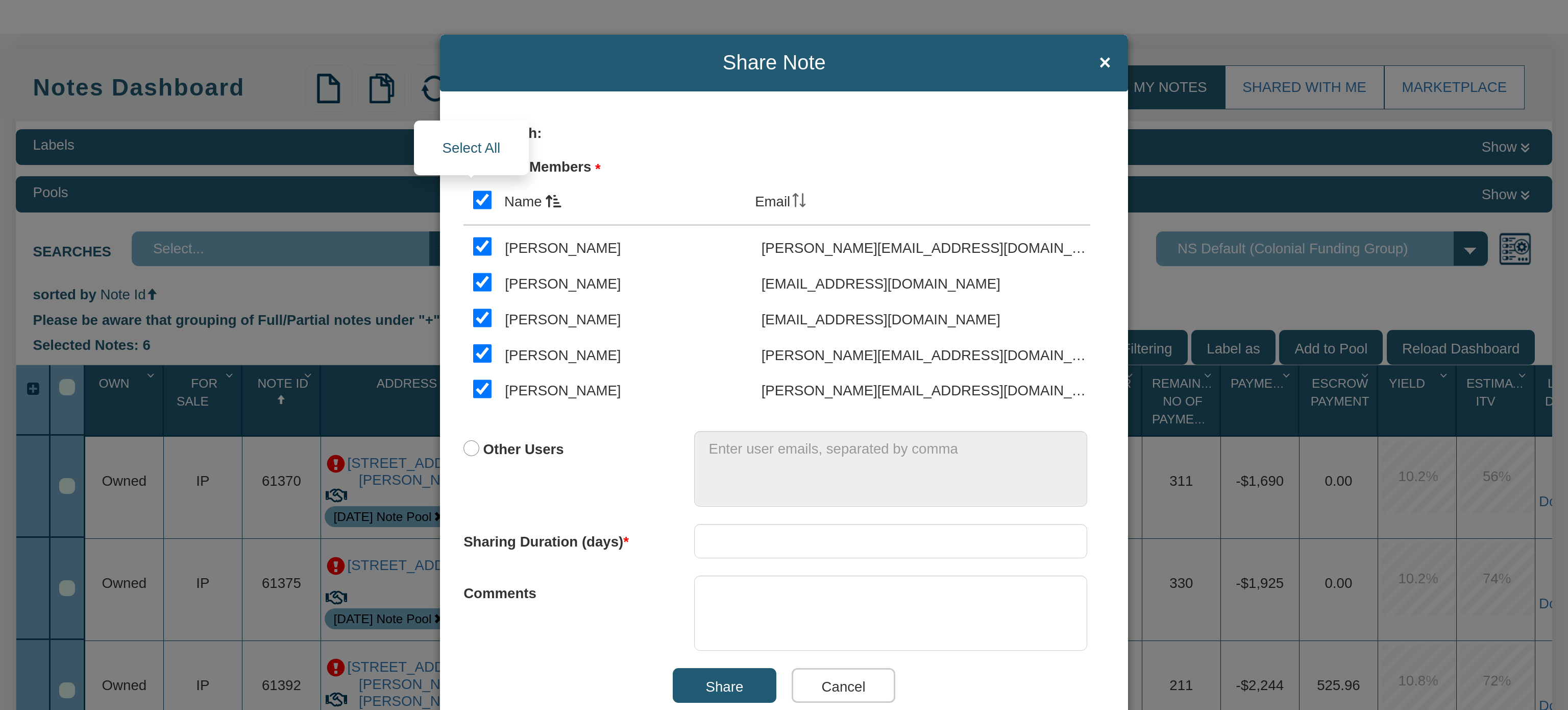
checkbox input "true"
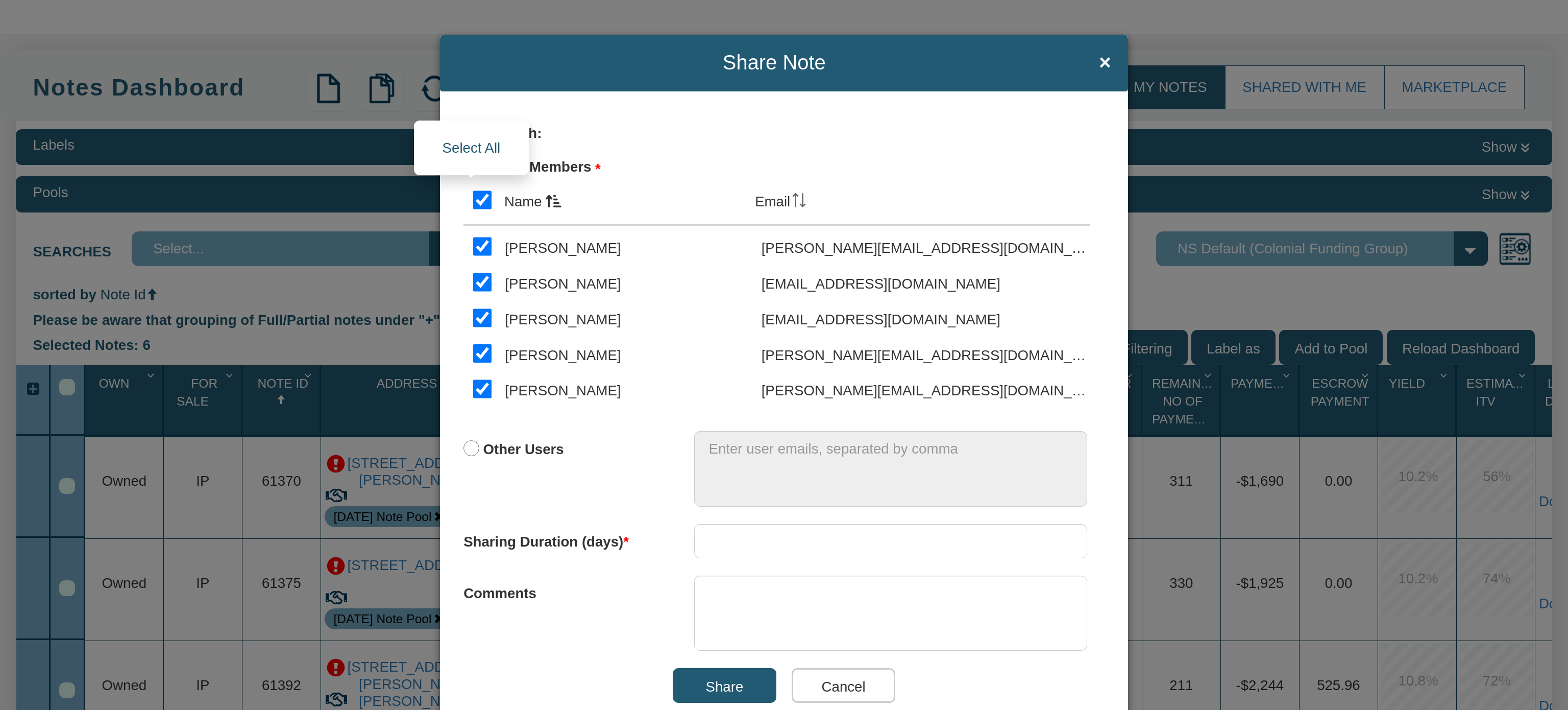
checkbox input "true"
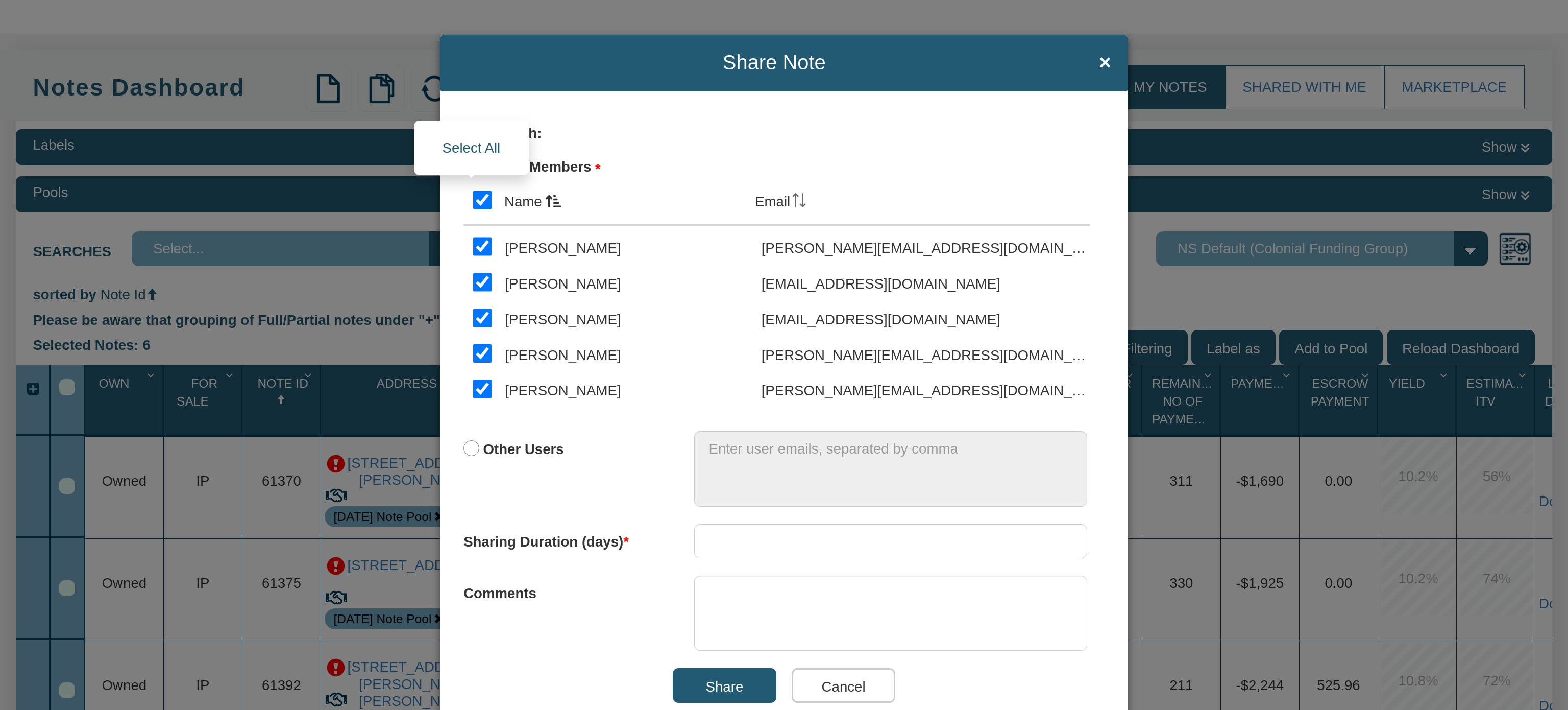
checkbox input "true"
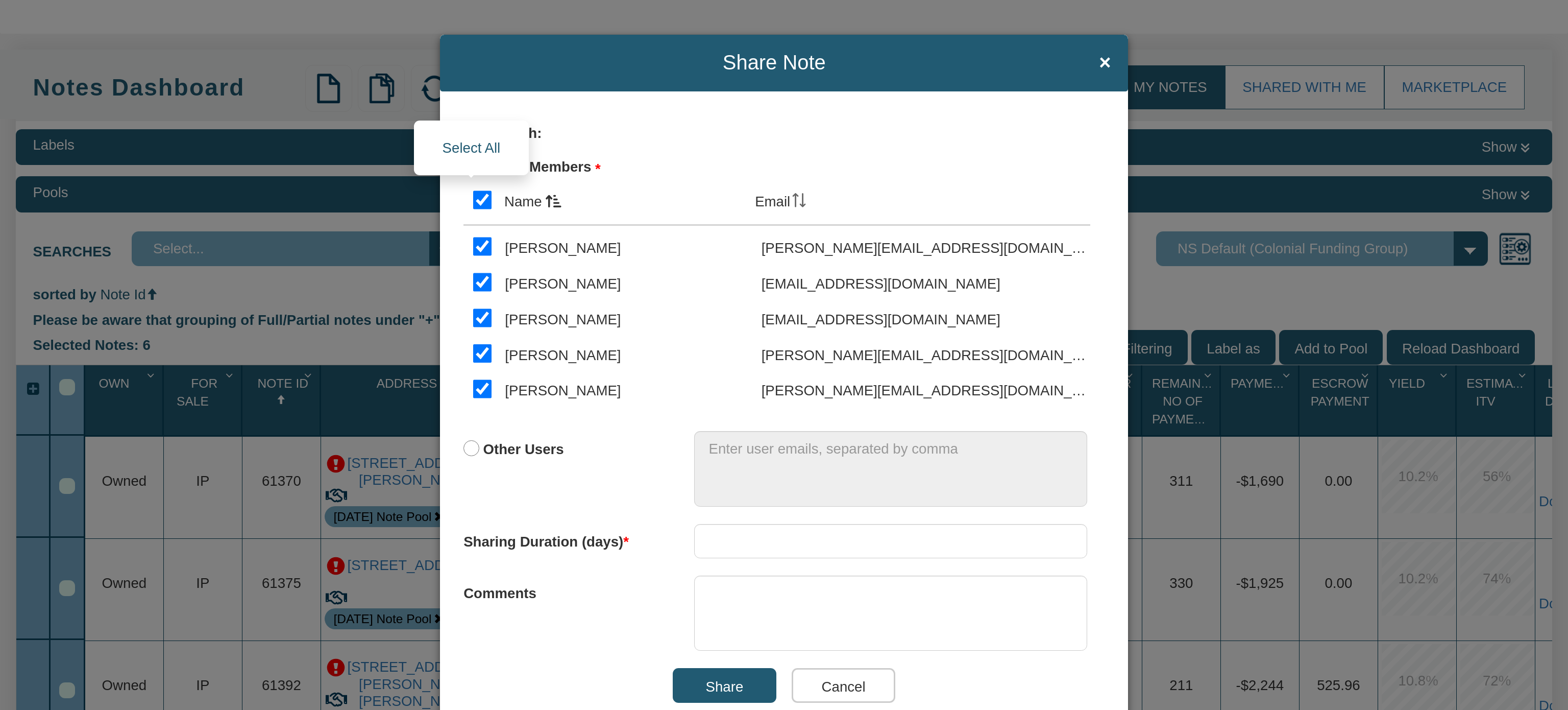
checkbox input "true"
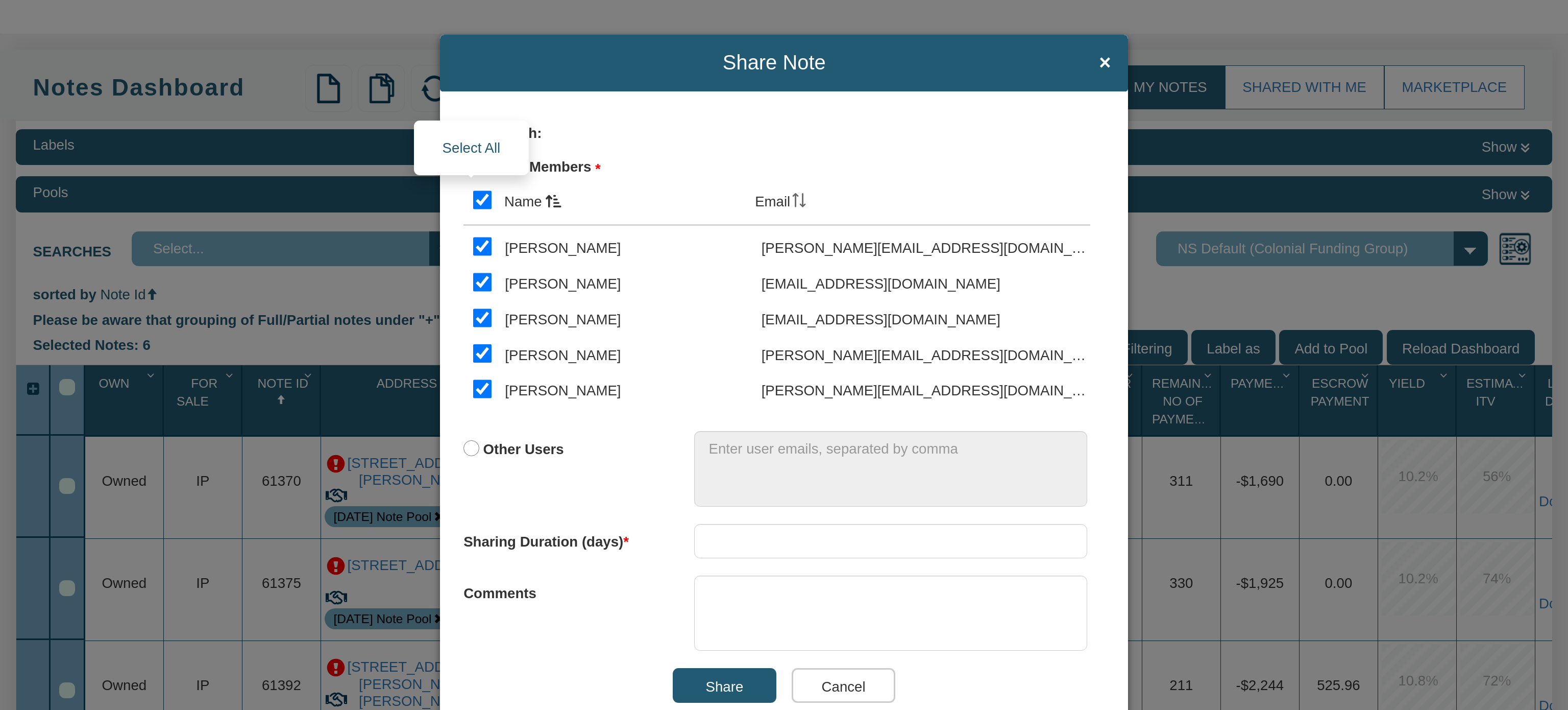
checkbox input "true"
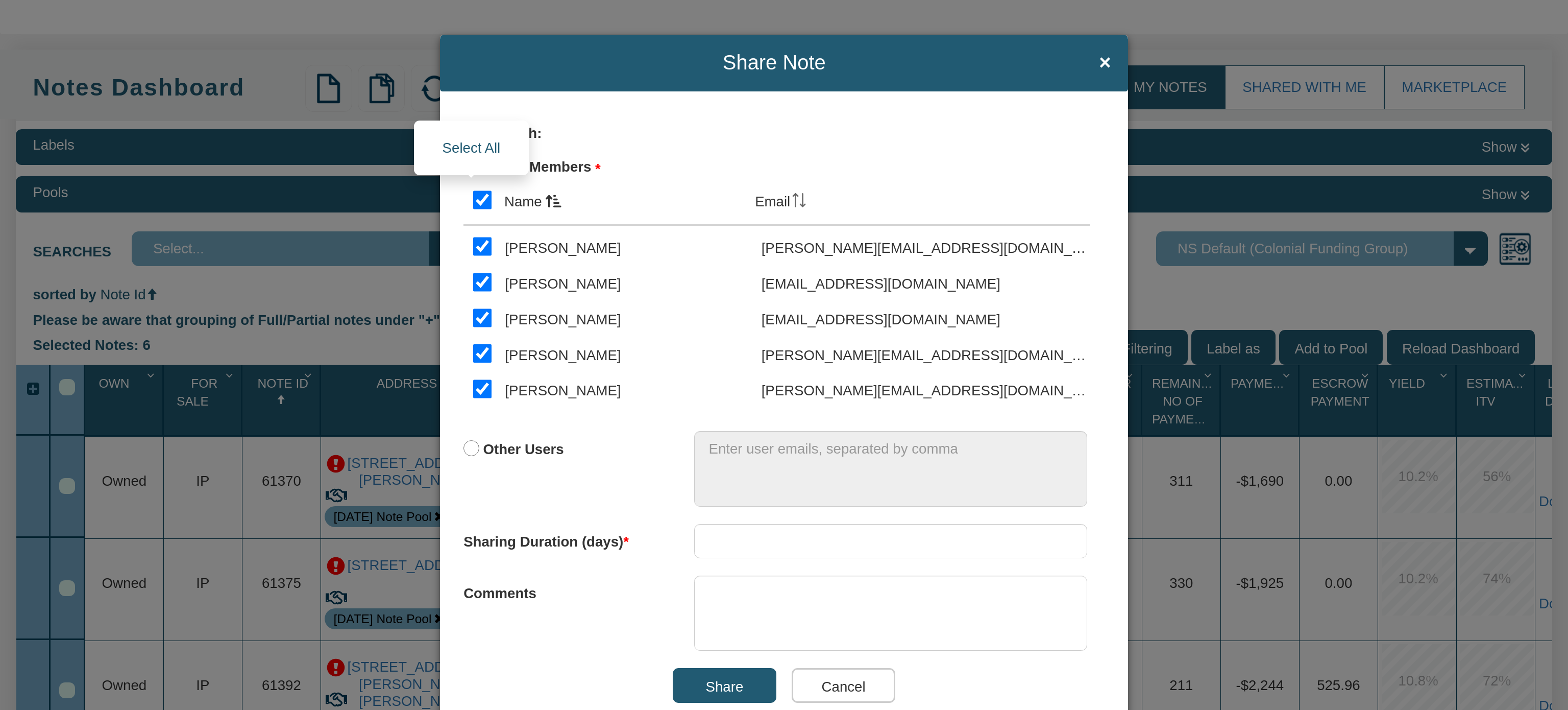
checkbox input "true"
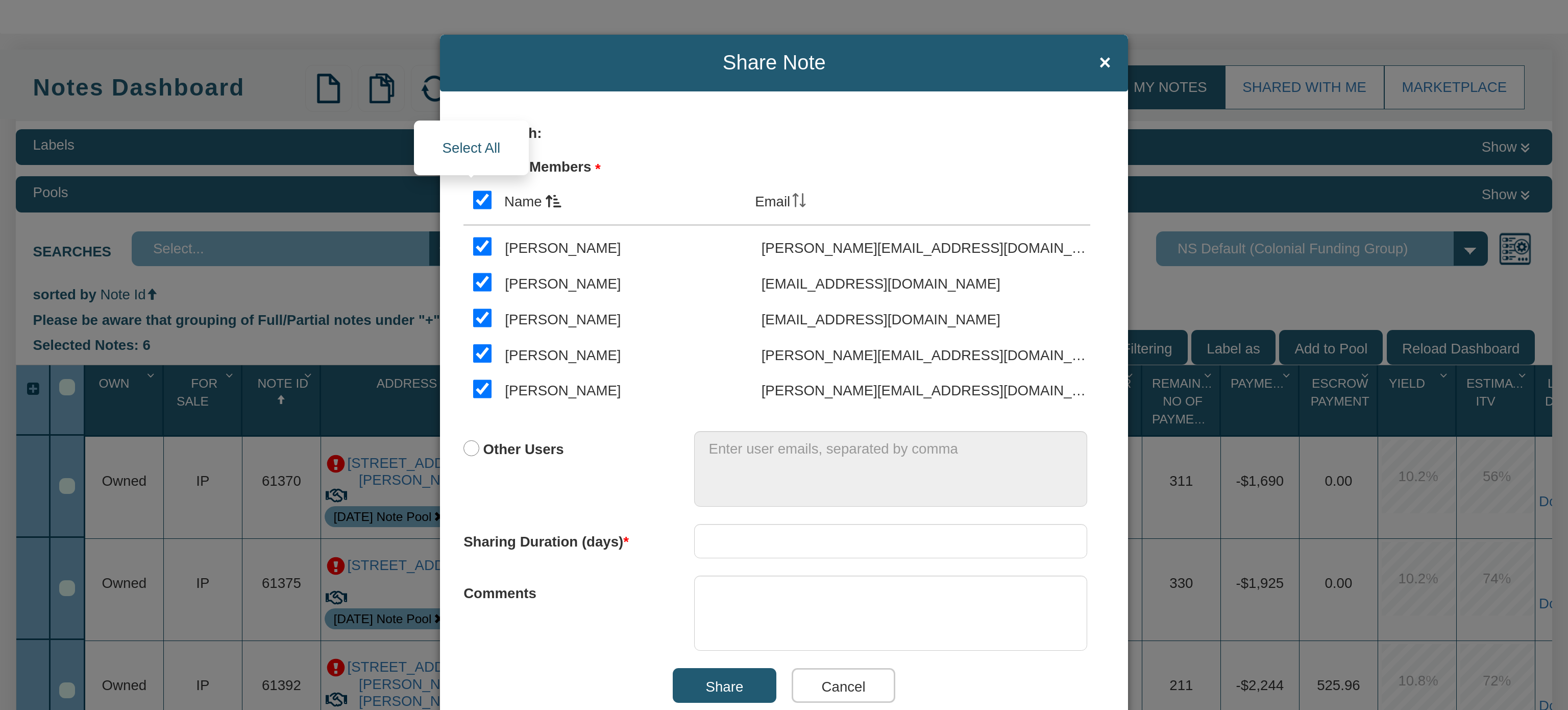
checkbox input "true"
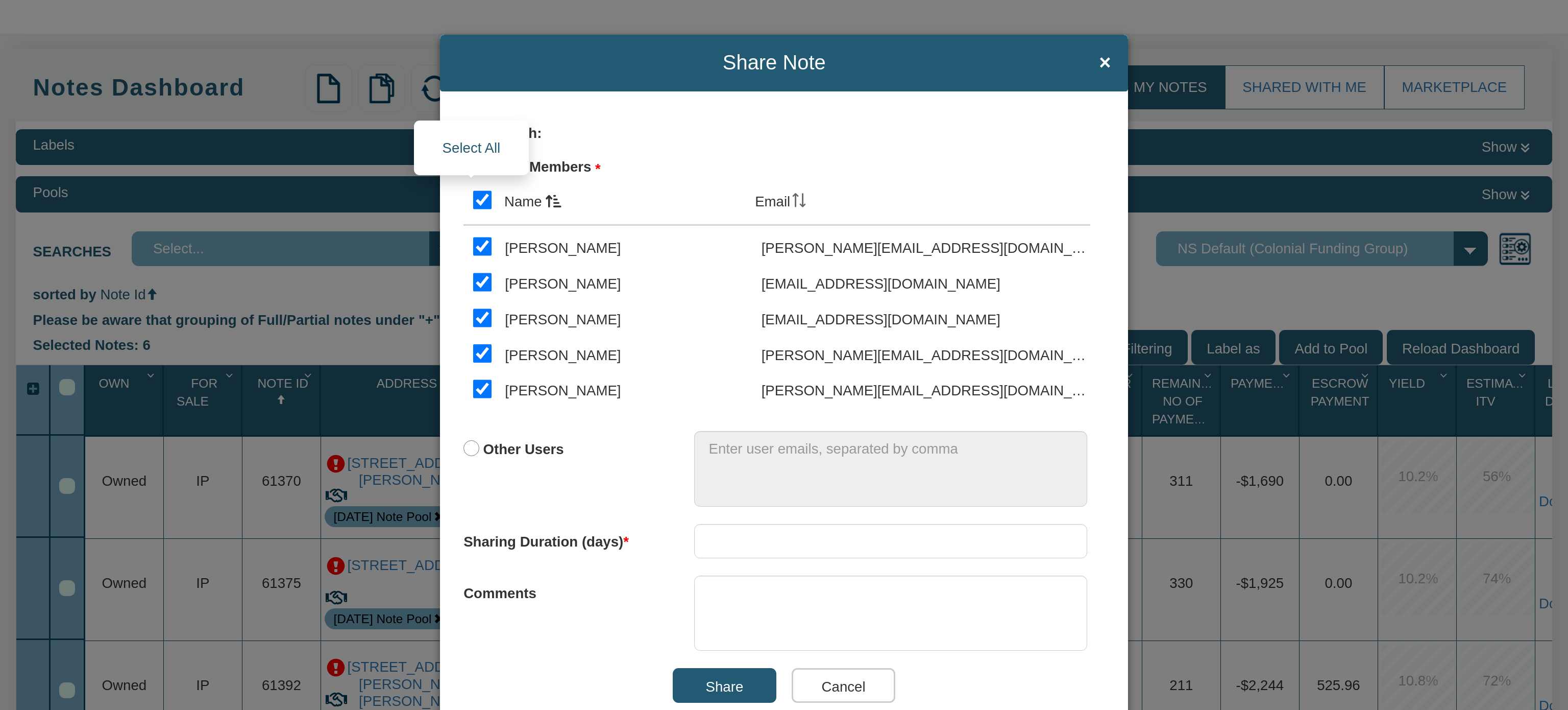
checkbox input "true"
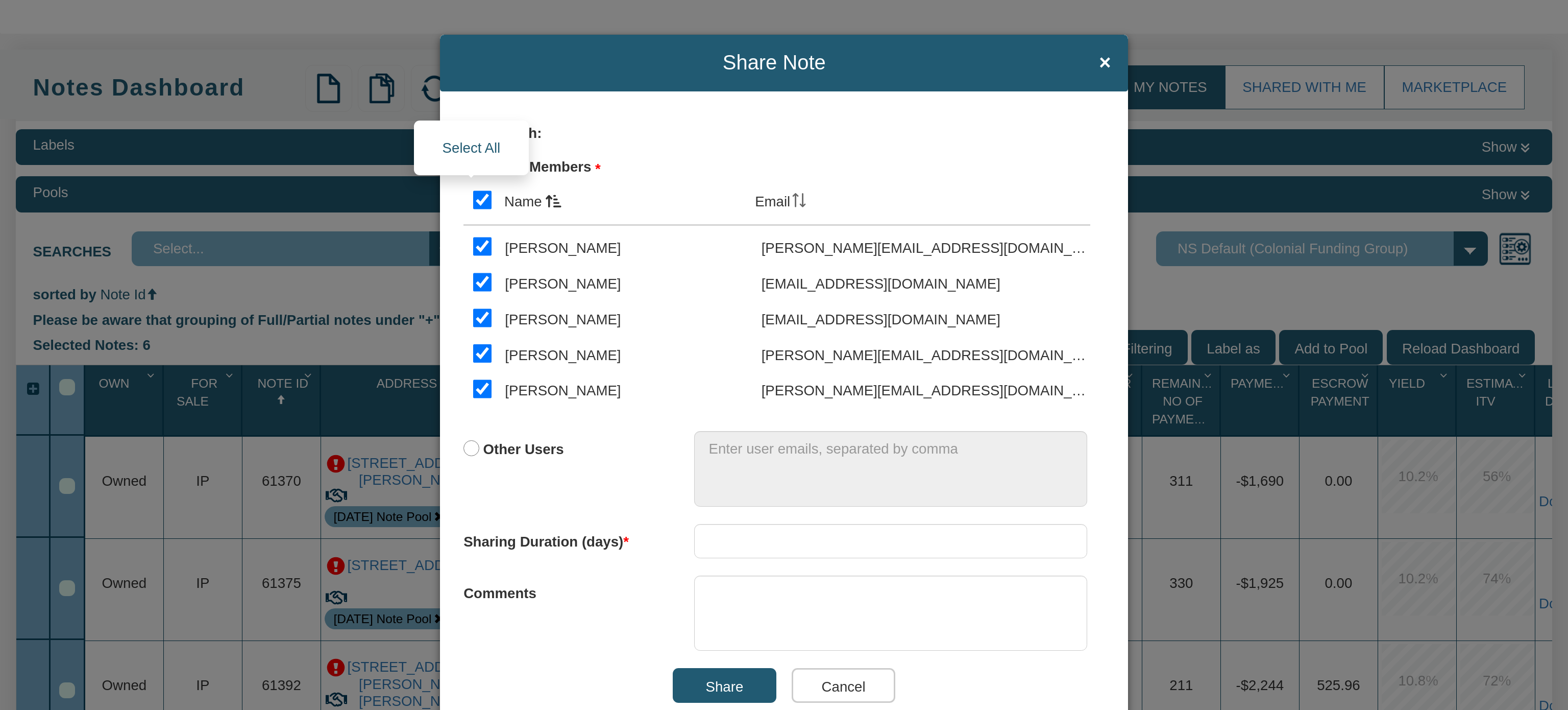
checkbox input "true"
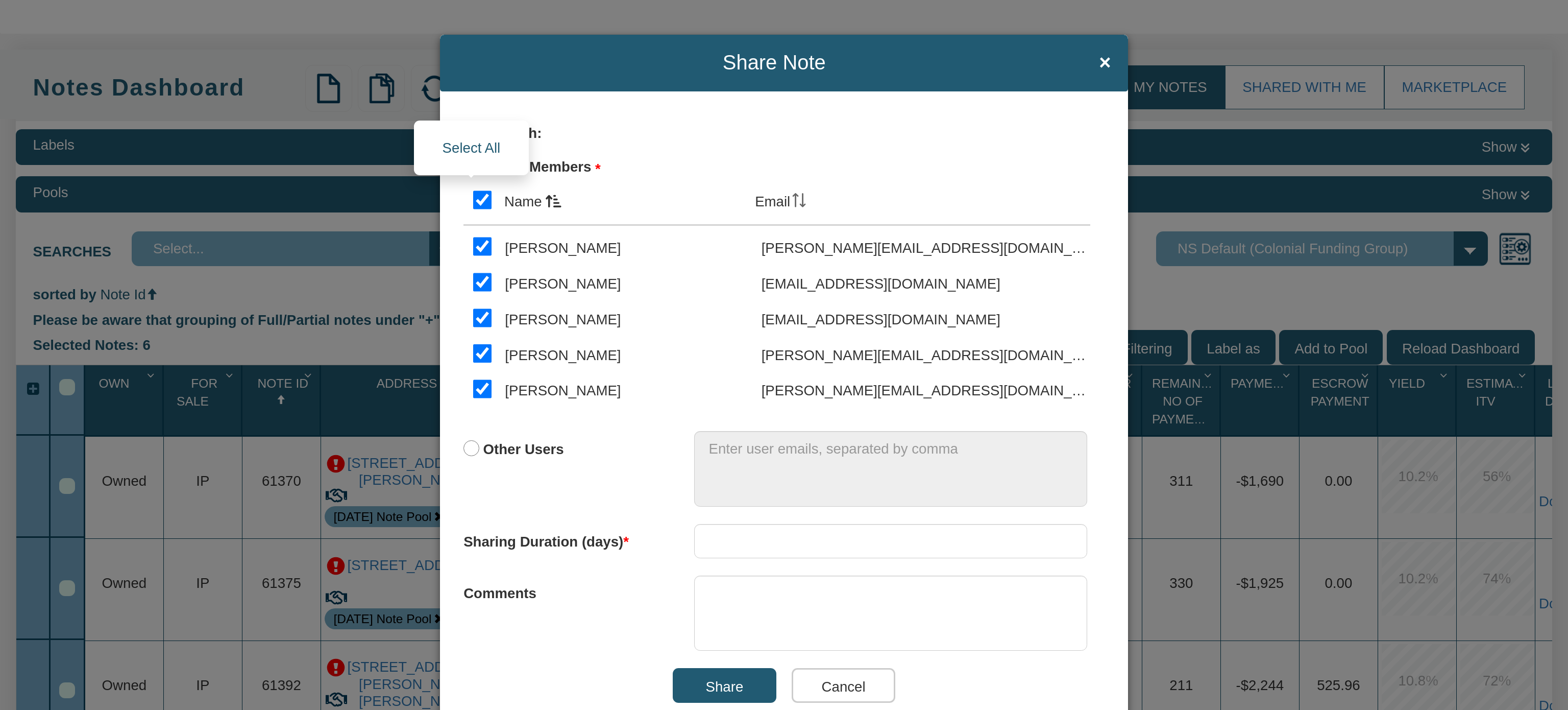
checkbox input "true"
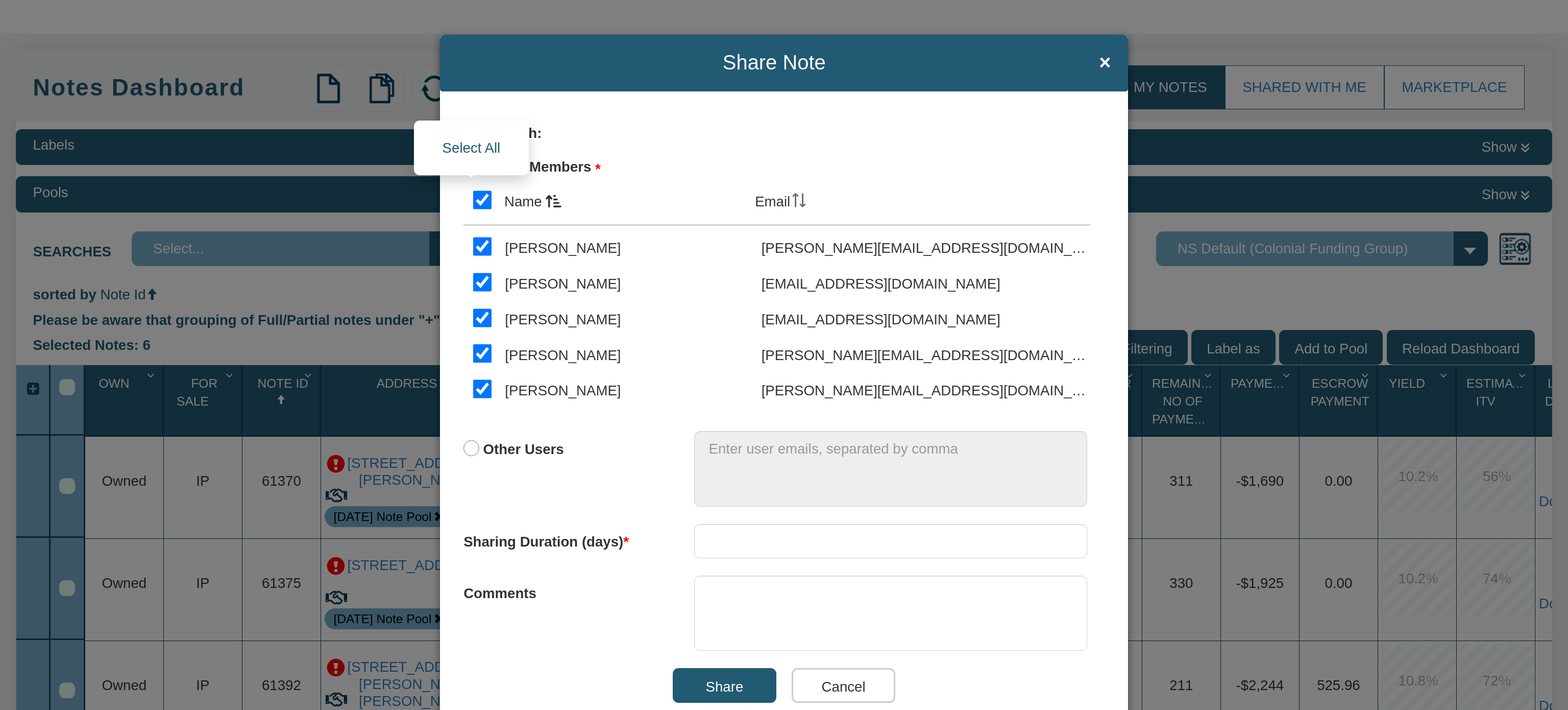
checkbox input "true"
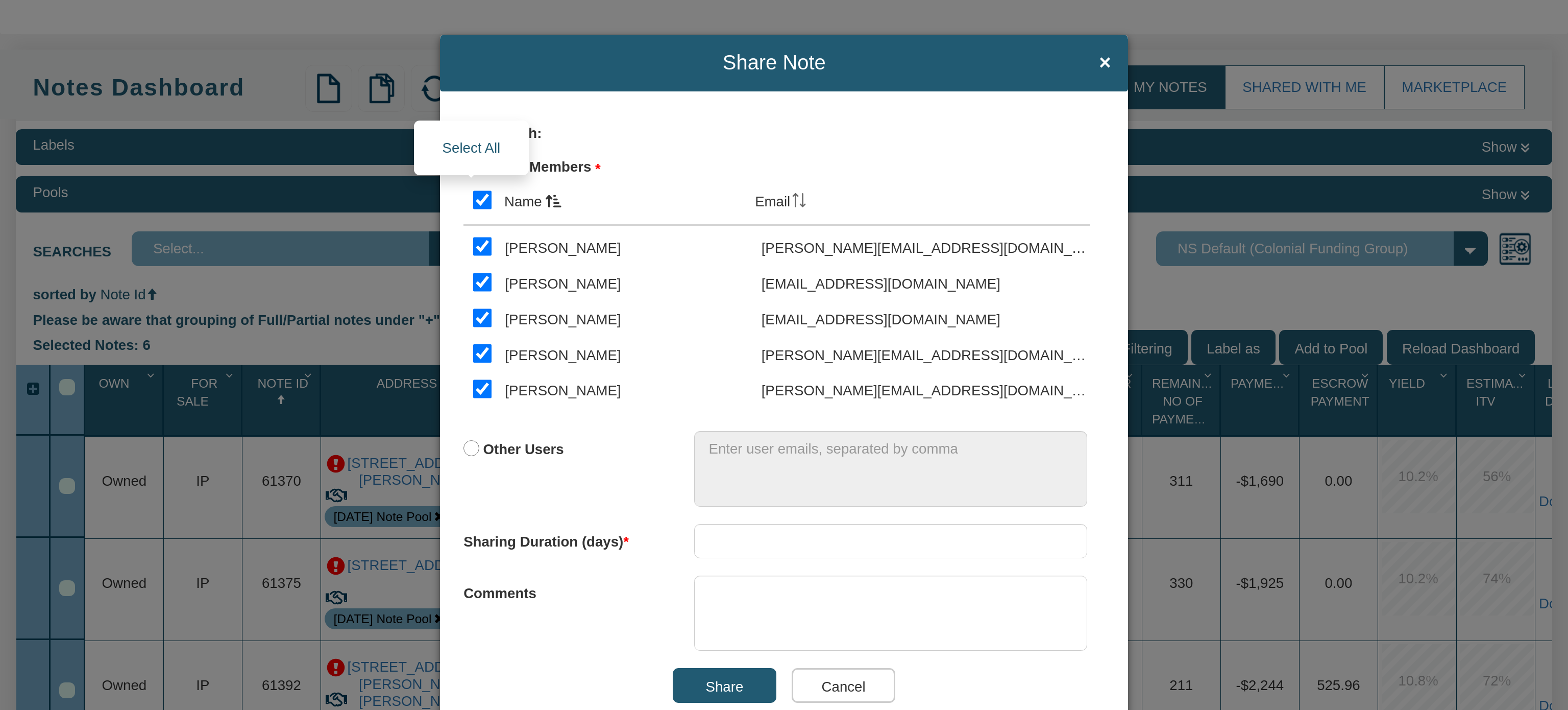
checkbox input "true"
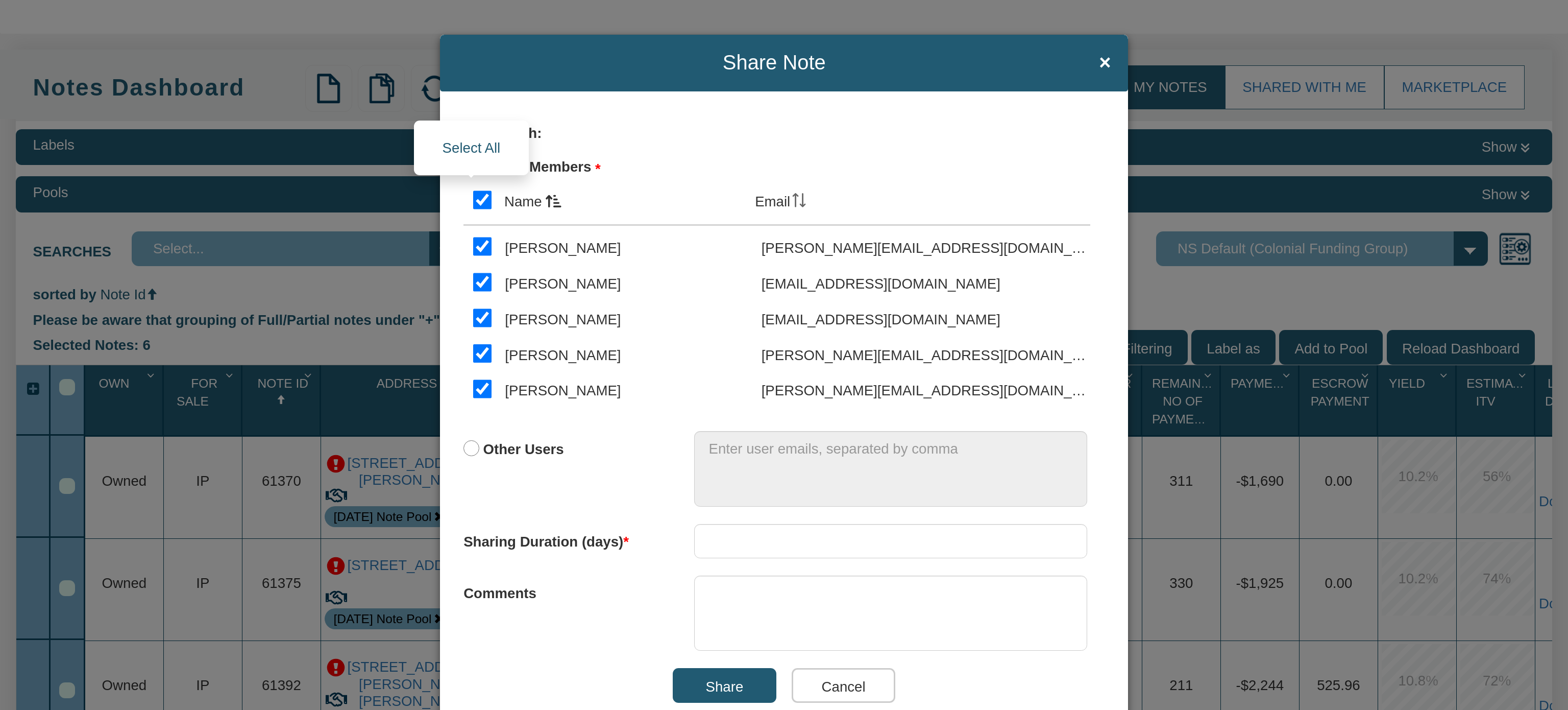
checkbox input "true"
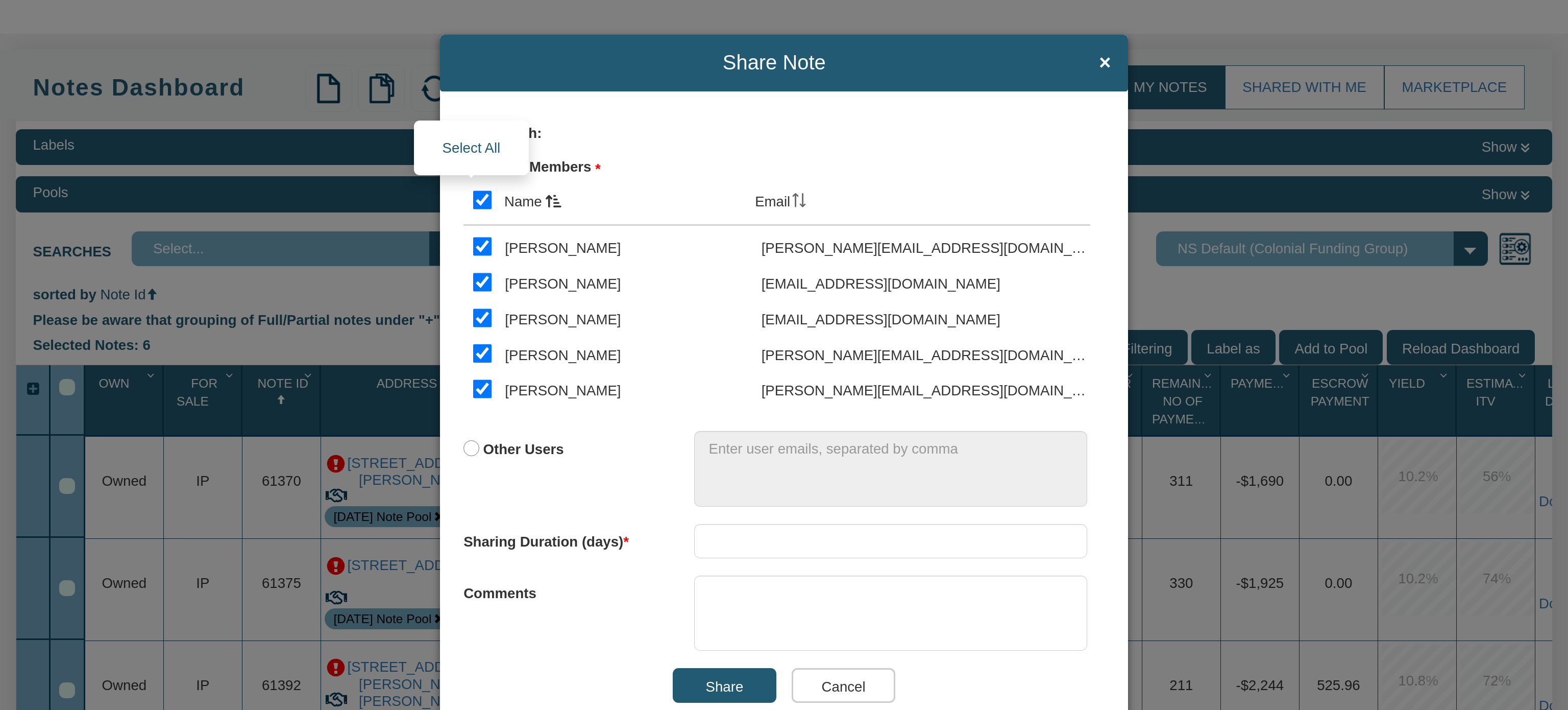
checkbox input "true"
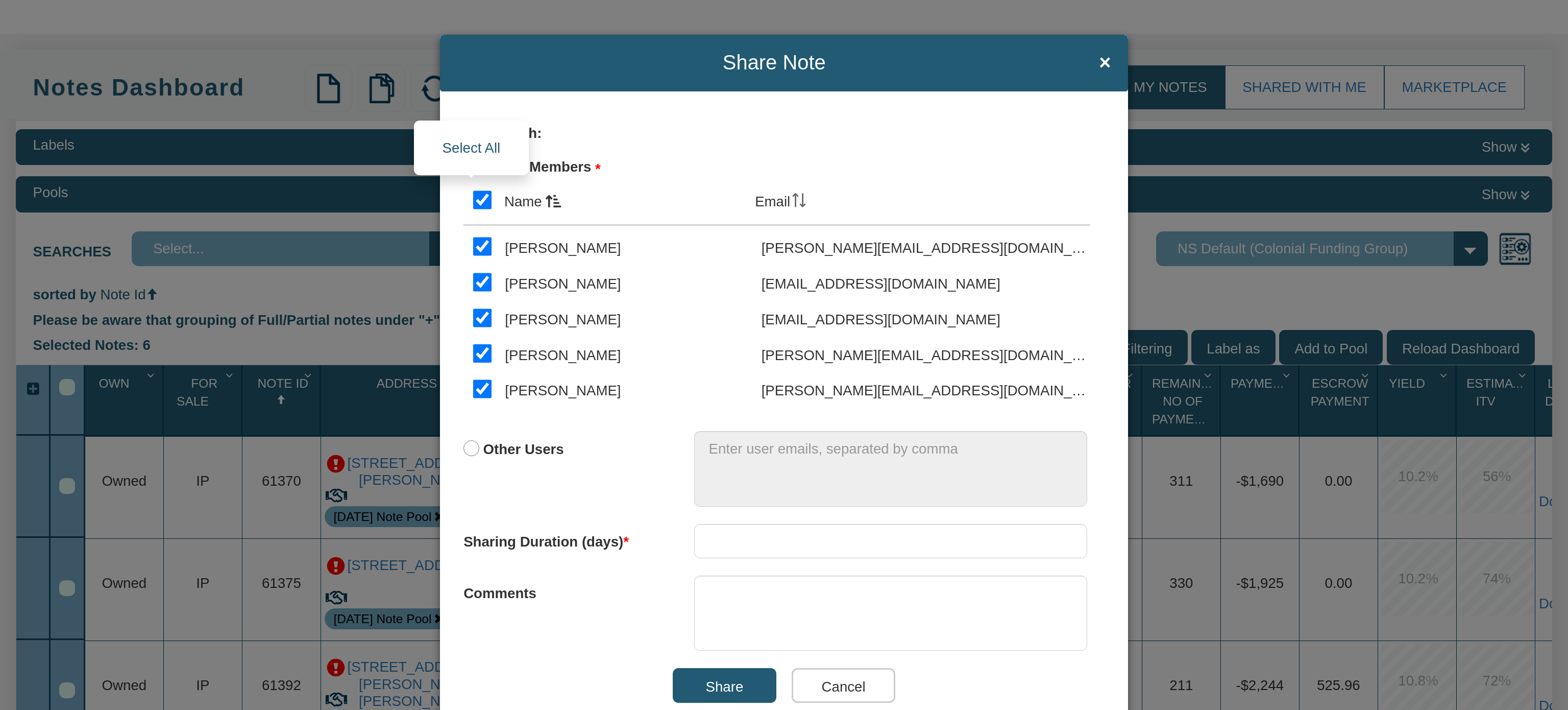
checkbox input "true"
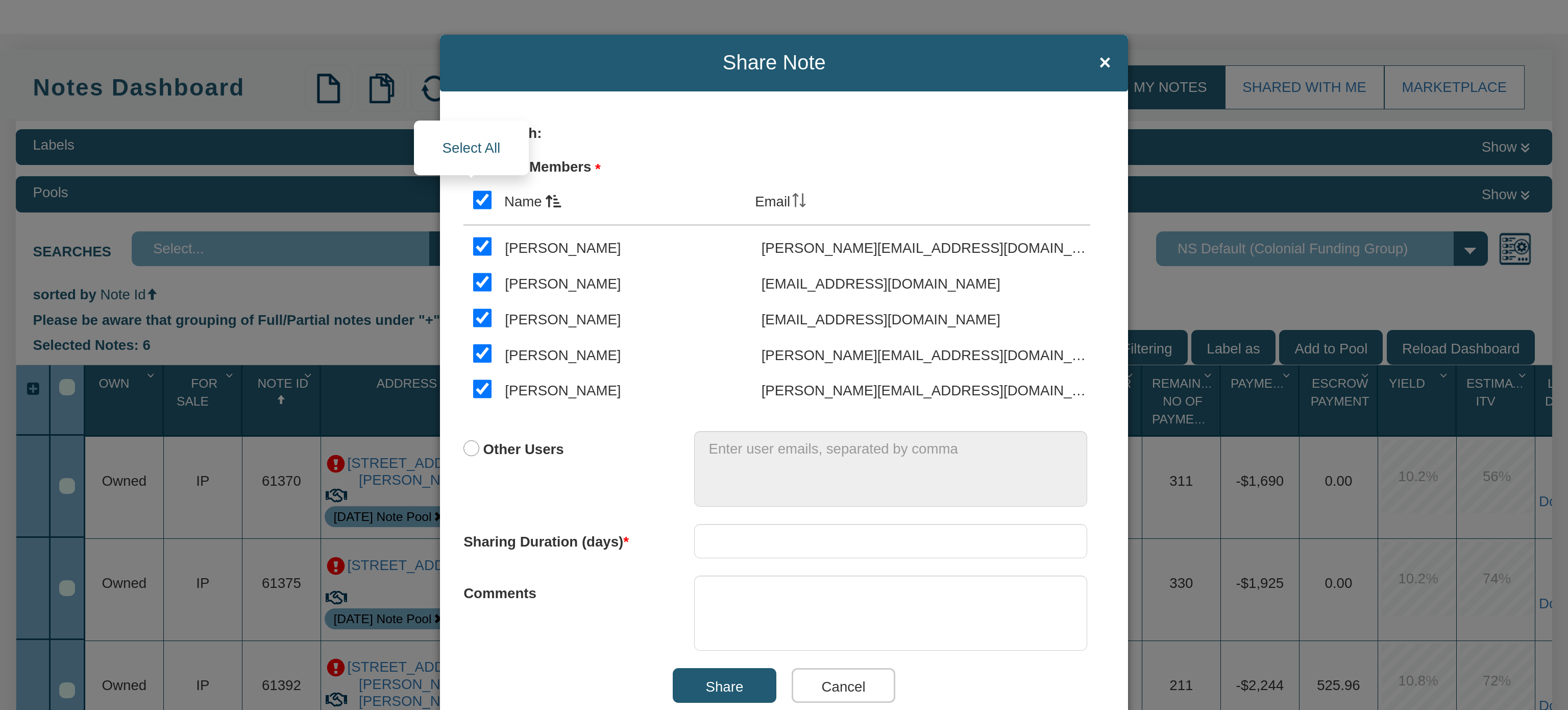
checkbox input "true"
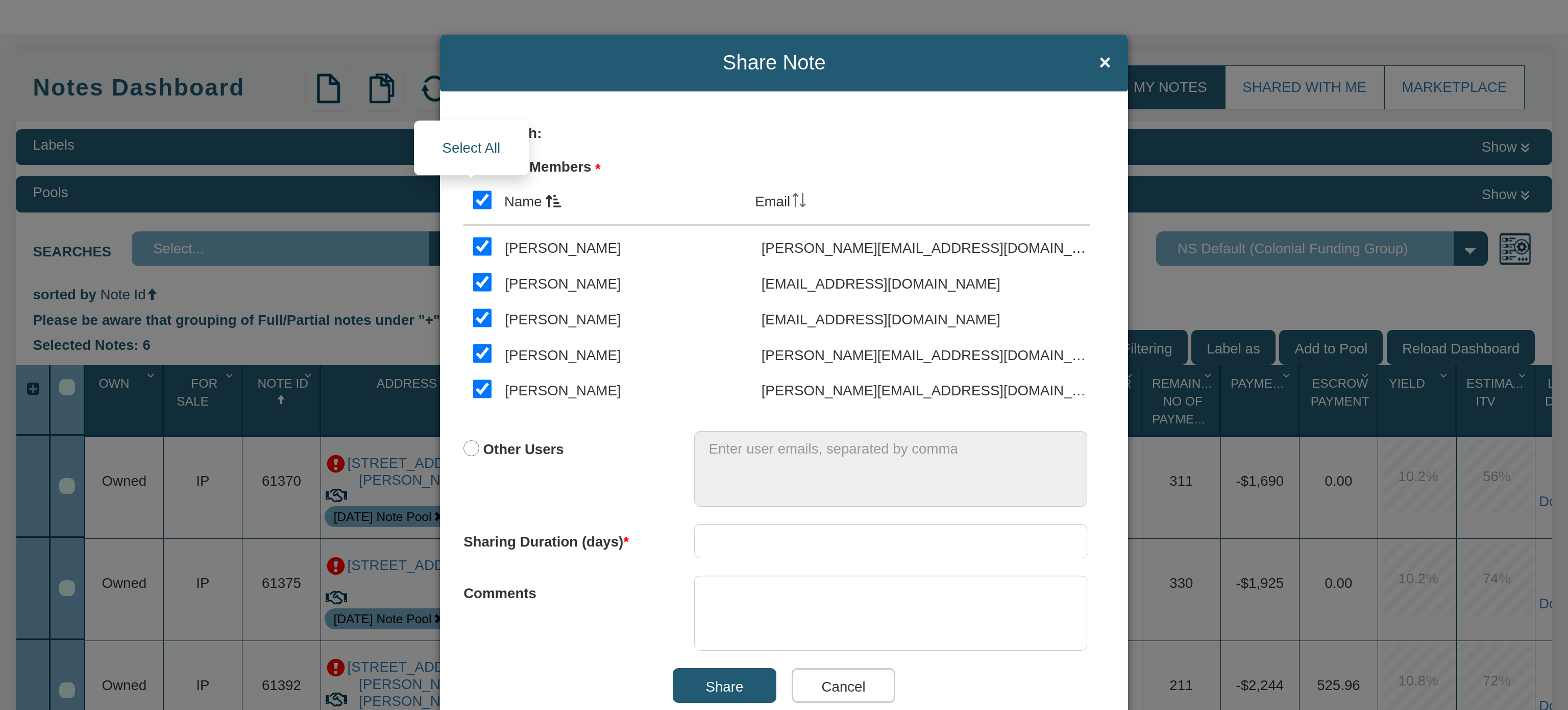
checkbox input "true"
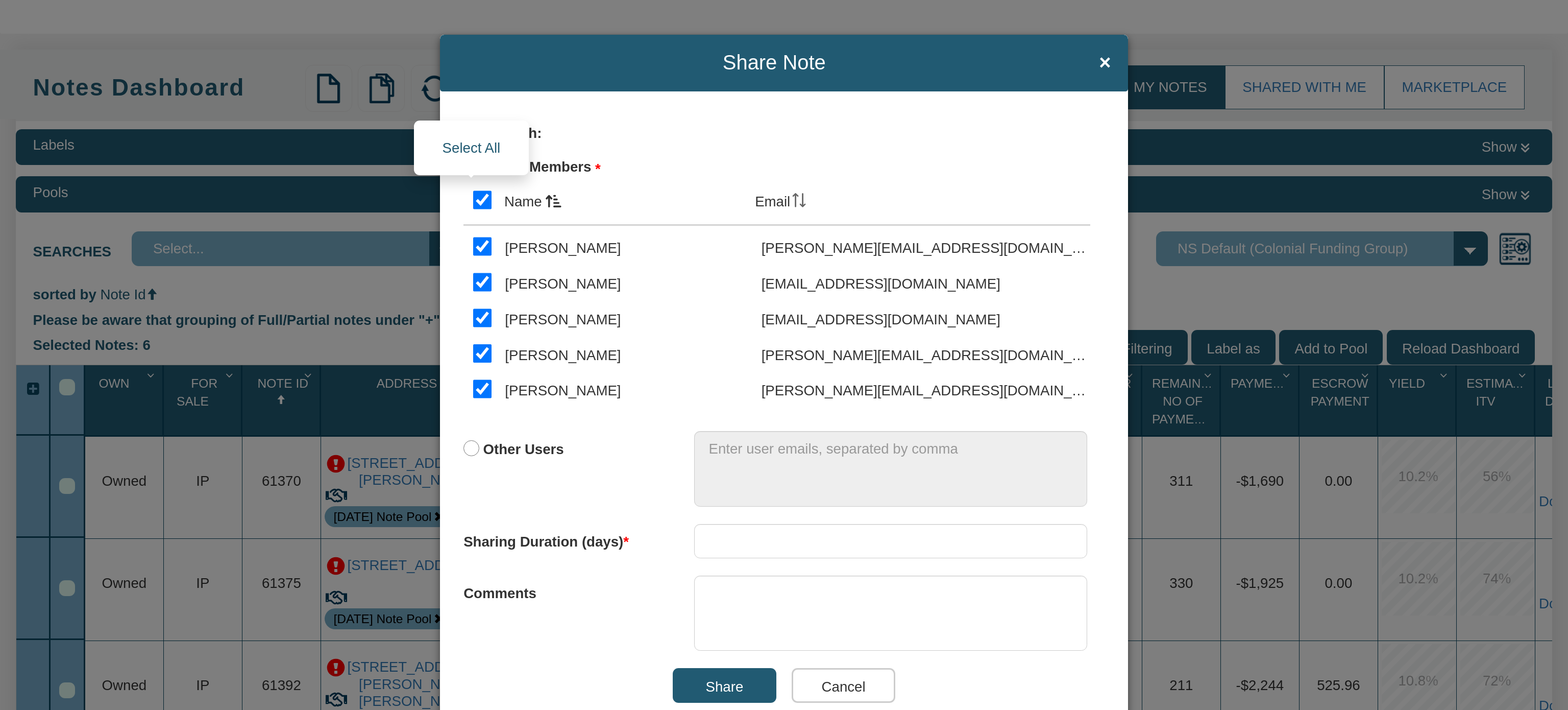
checkbox input "true"
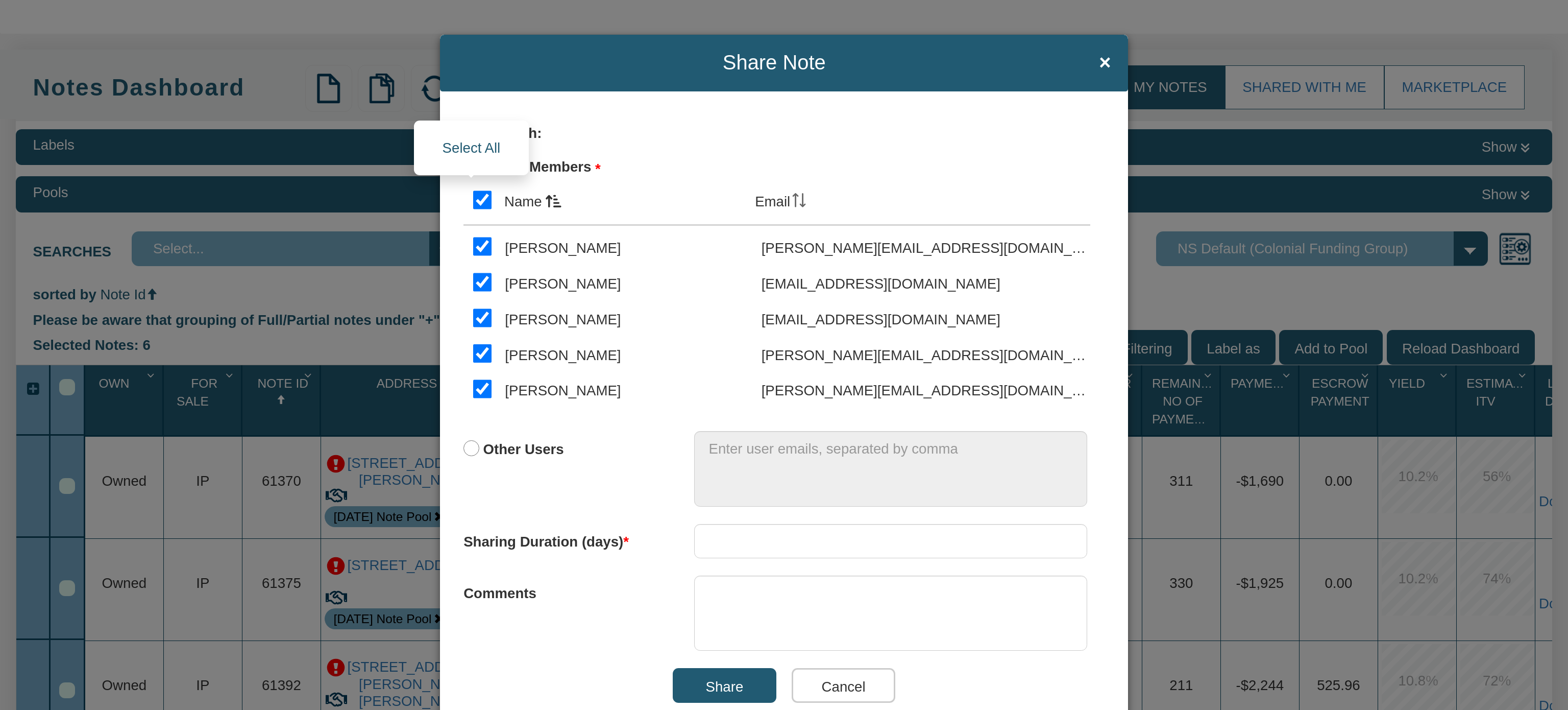
checkbox input "true"
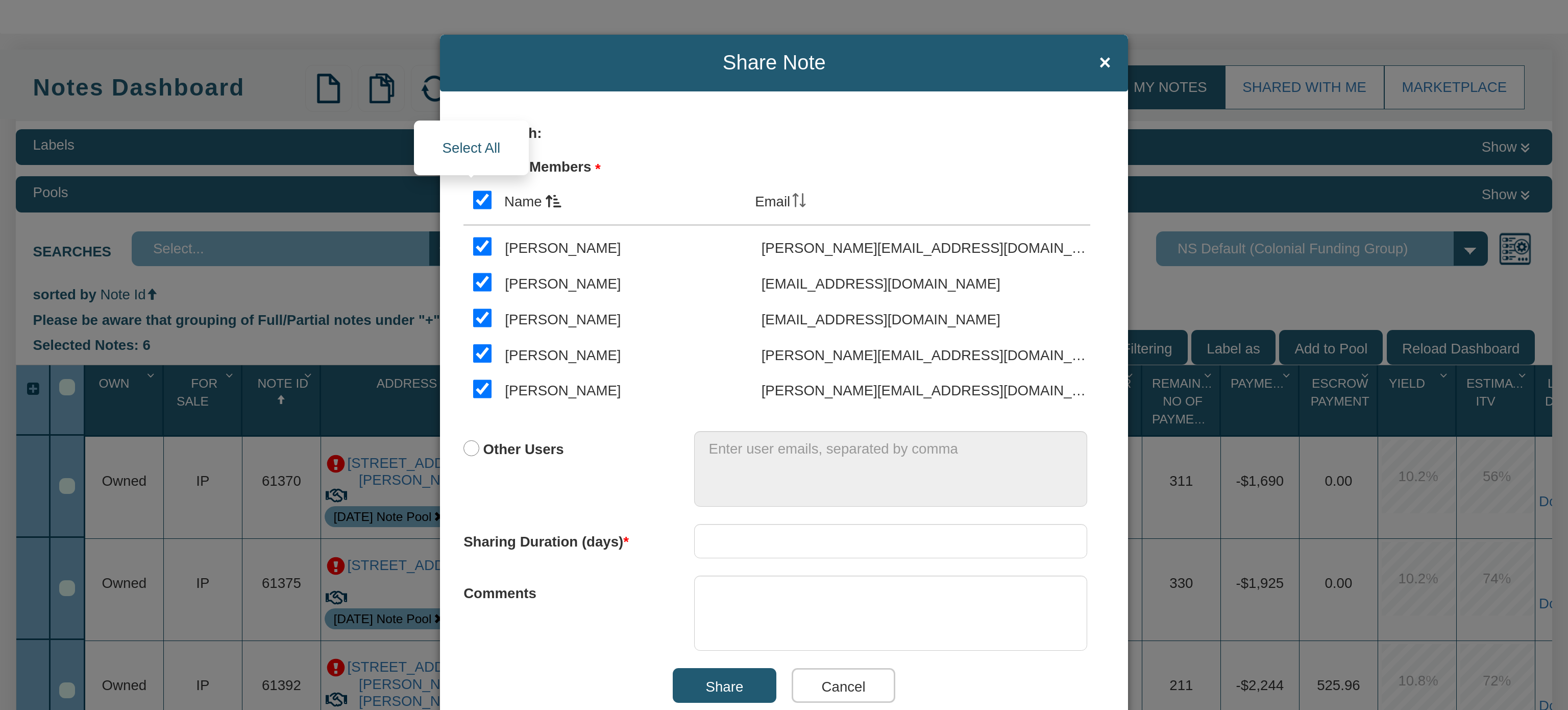
checkbox input "true"
click at [721, 542] on input "number" at bounding box center [890, 541] width 393 height 35
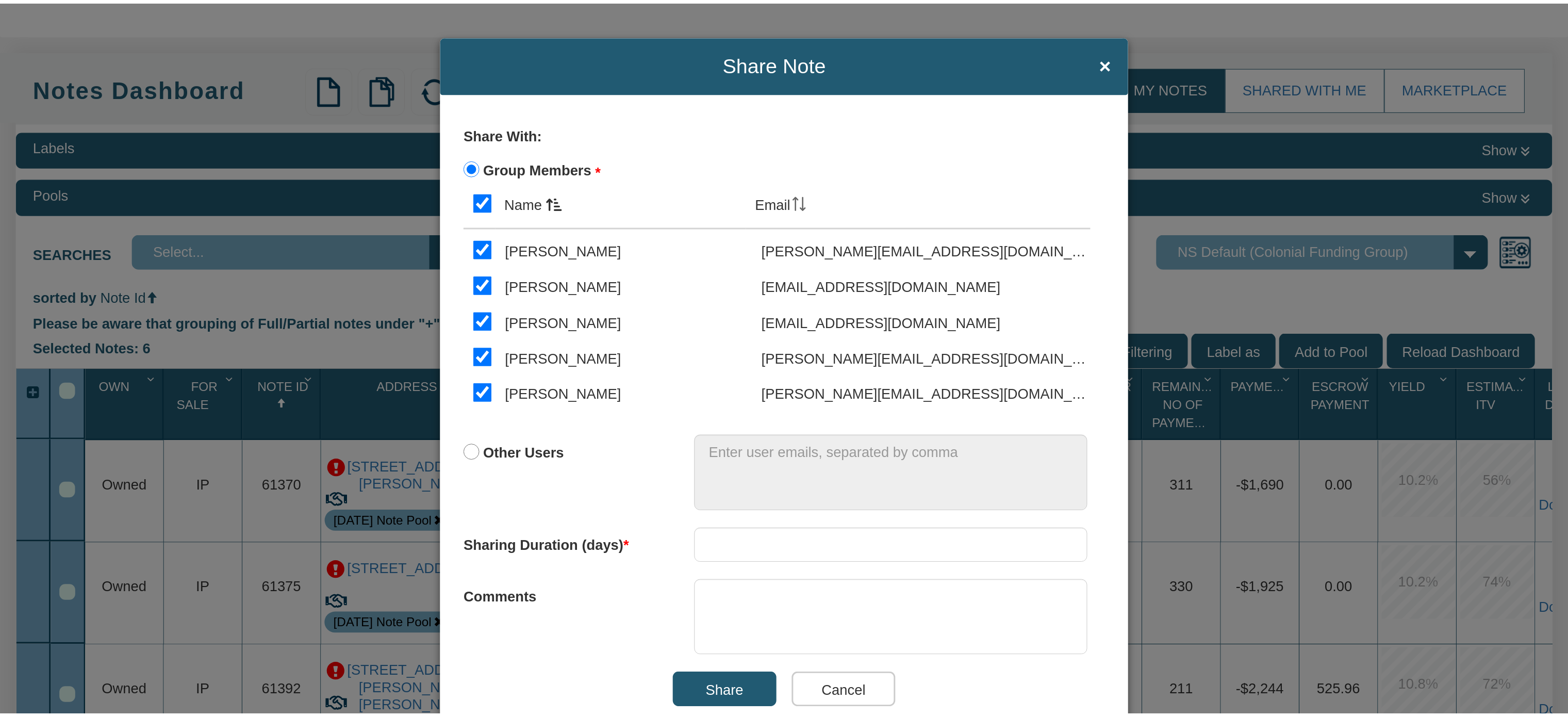
scroll to position [59, 0]
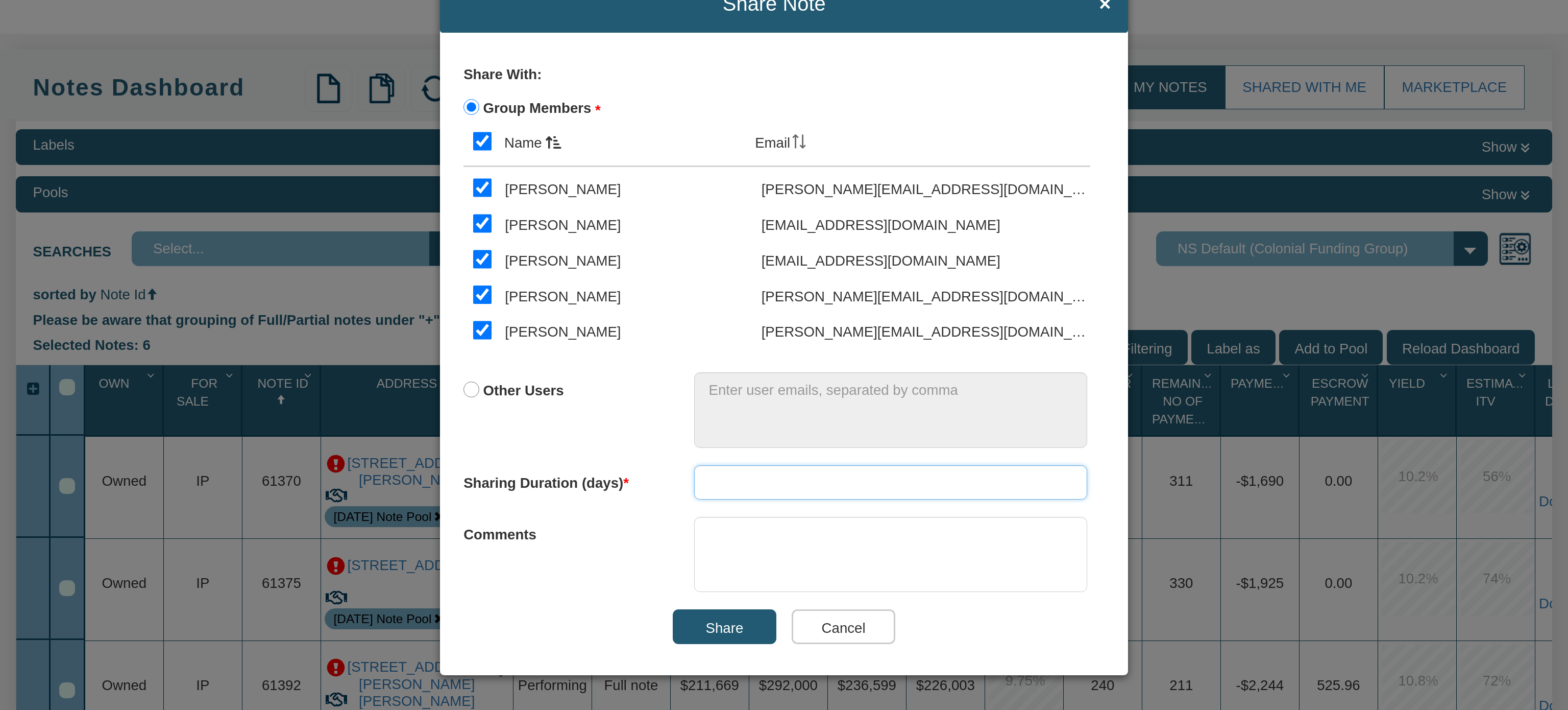
click at [818, 483] on input "number" at bounding box center [890, 483] width 393 height 35
type input "21"
click at [785, 527] on textarea at bounding box center [890, 554] width 393 height 75
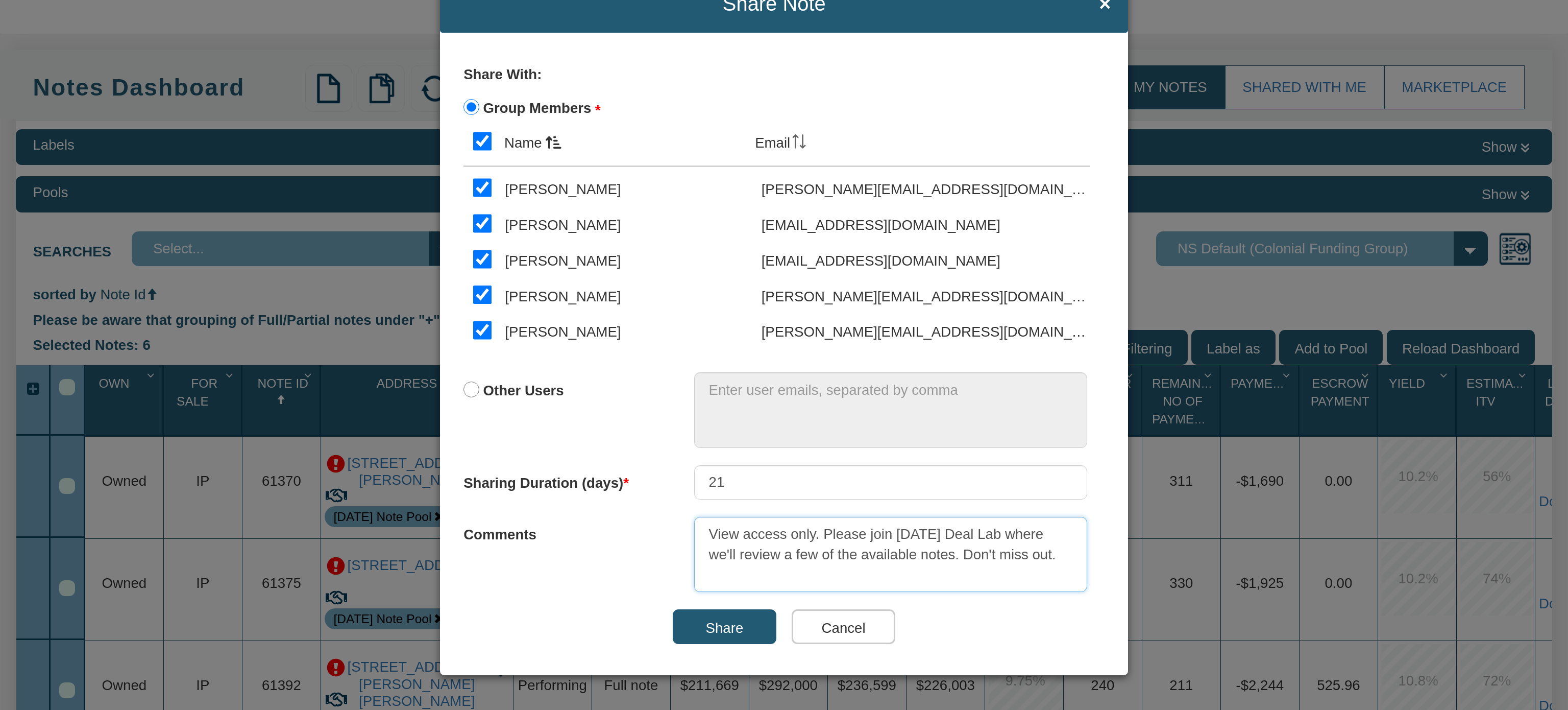
drag, startPoint x: 817, startPoint y: 539, endPoint x: 1059, endPoint y: 566, distance: 243.5
click at [1059, 566] on textarea "View access only. Please join [DATE] Deal Lab where we'll review a few of the a…" at bounding box center [890, 554] width 393 height 75
paste textarea "👉 Join [DATE] Deal Lab for a review of available notes. Don’t miss this opportu…"
type textarea "View access only. 👉 Join [DATE] Deal Lab for a review of available notes. Don’t…"
click at [709, 628] on input "Share" at bounding box center [724, 626] width 103 height 35
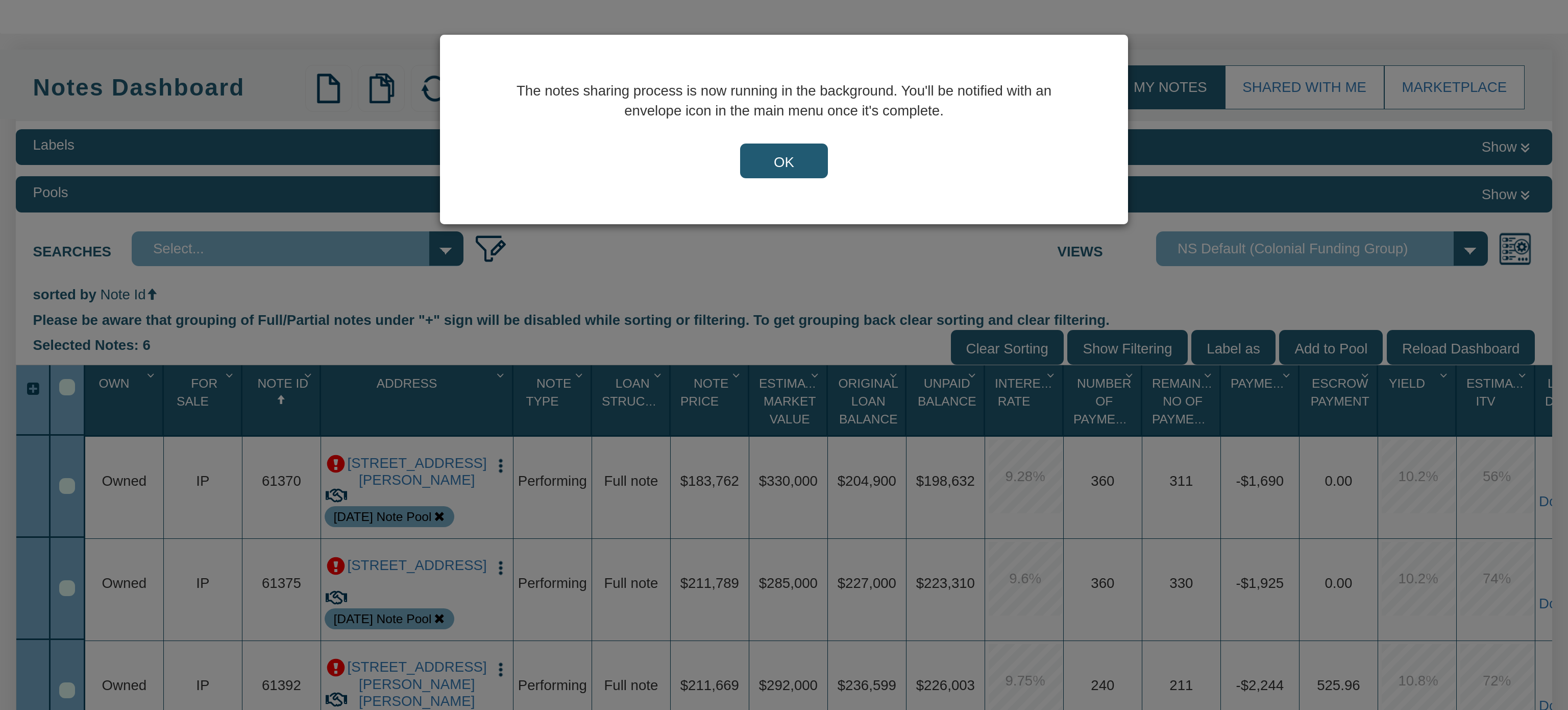
click at [779, 166] on input "OK" at bounding box center [784, 160] width 88 height 35
